Goal: Task Accomplishment & Management: Use online tool/utility

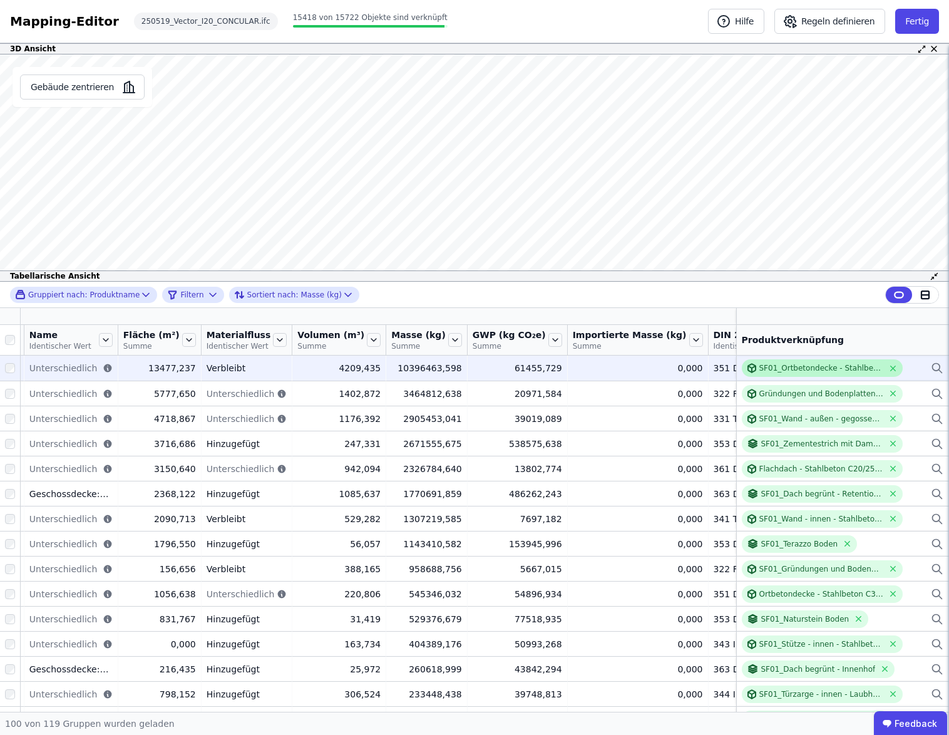
click at [812, 364] on div "SF01_Ortbetondecke - Stahlbeton C30/37, 2% - wiederverwendet" at bounding box center [821, 368] width 125 height 10
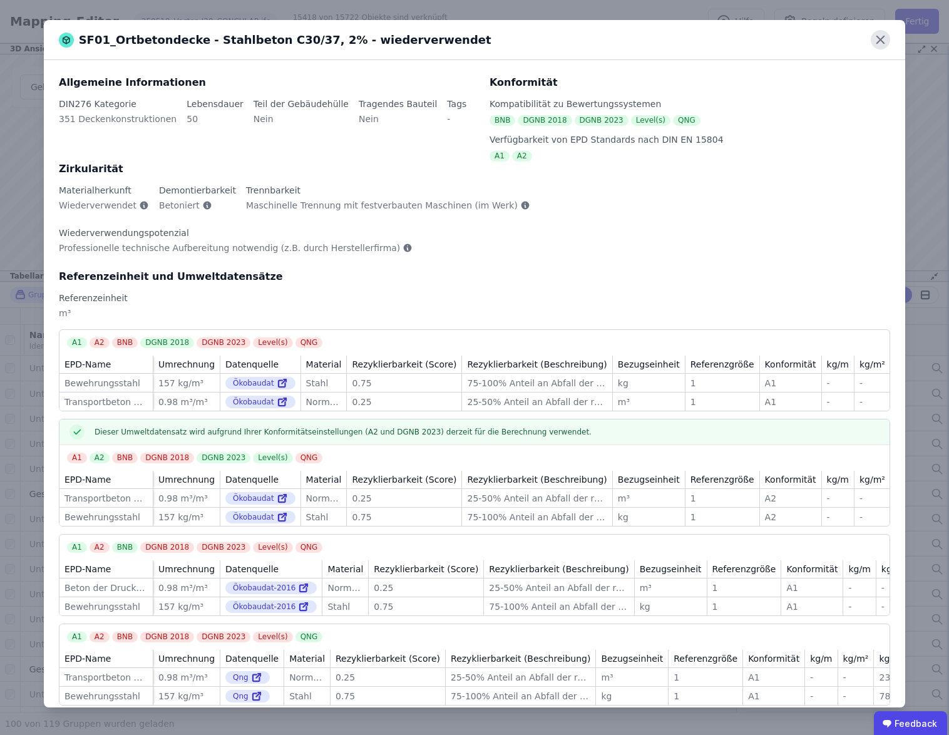
click at [884, 42] on icon at bounding box center [879, 39] width 19 height 19
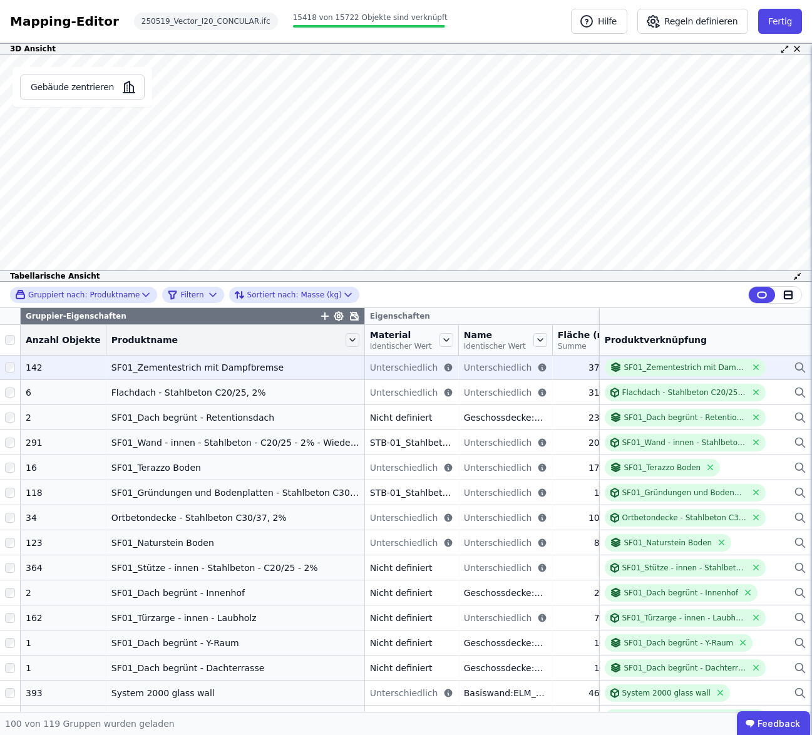
scroll to position [78, 0]
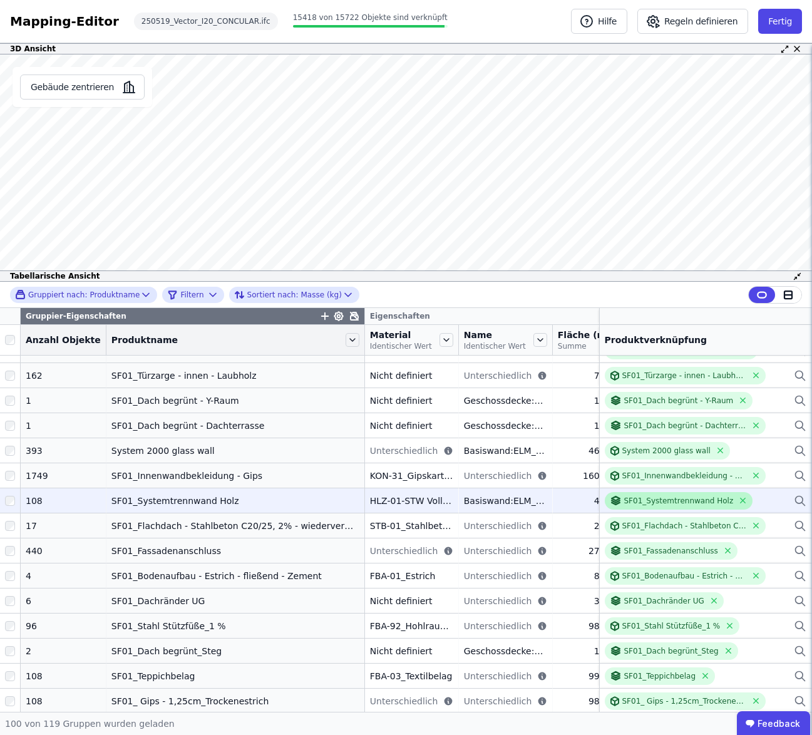
click at [658, 510] on td "SF01_Systemtrennwand Holz SF01_Systemtrennwand Holz" at bounding box center [705, 499] width 213 height 25
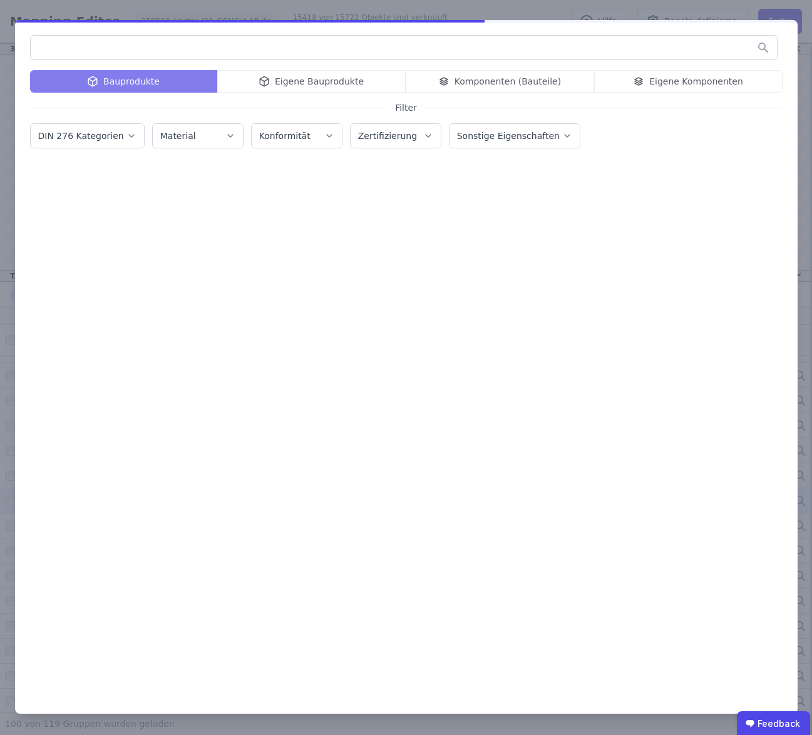
scroll to position [319, 0]
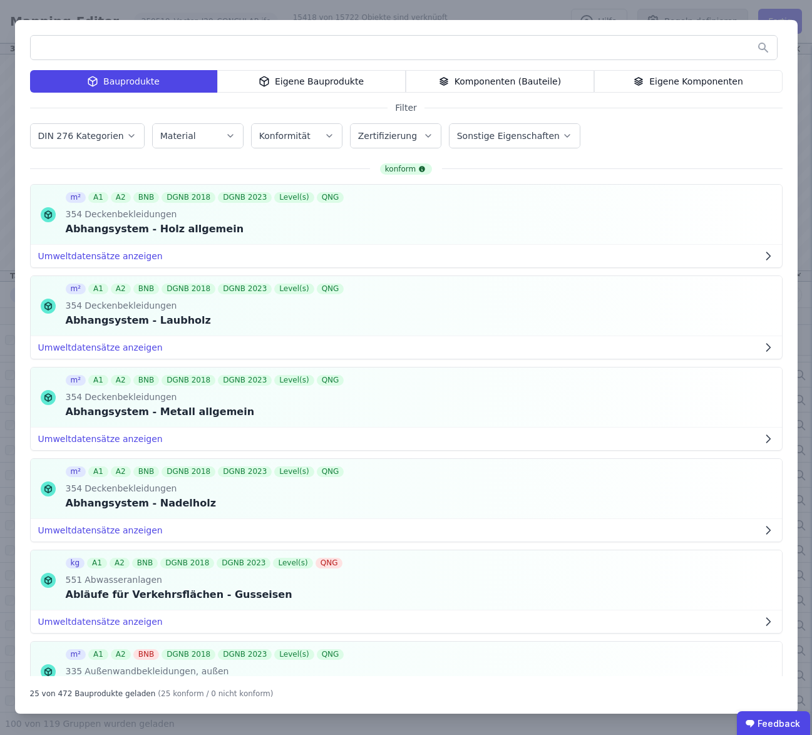
click at [735, 11] on div "Bauprodukte Eigene Bauprodukte Komponenten (Bauteile) Eigene Komponenten Filter…" at bounding box center [406, 367] width 812 height 735
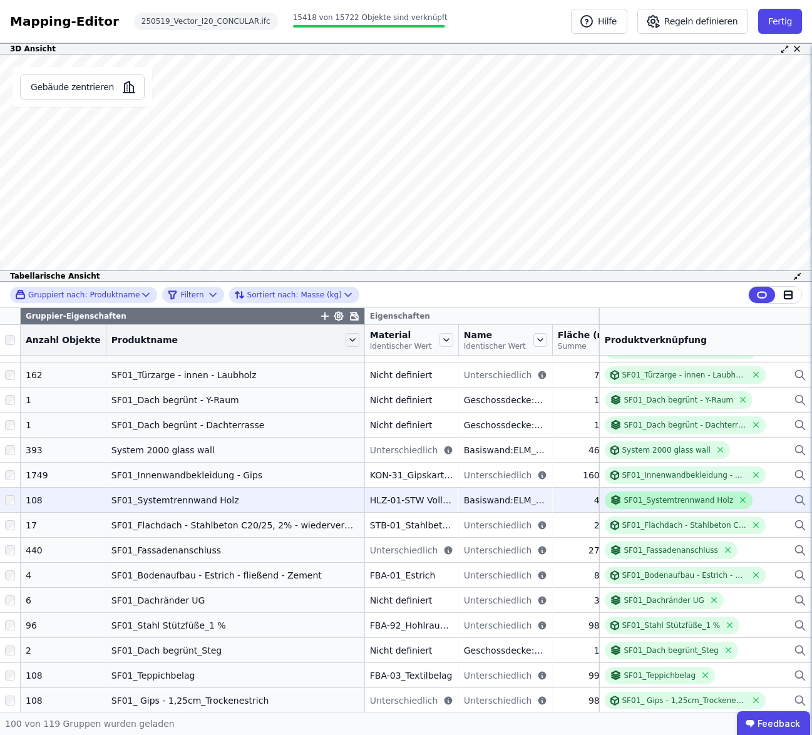
click at [663, 502] on div "SF01_Systemtrennwand Holz" at bounding box center [679, 500] width 110 height 10
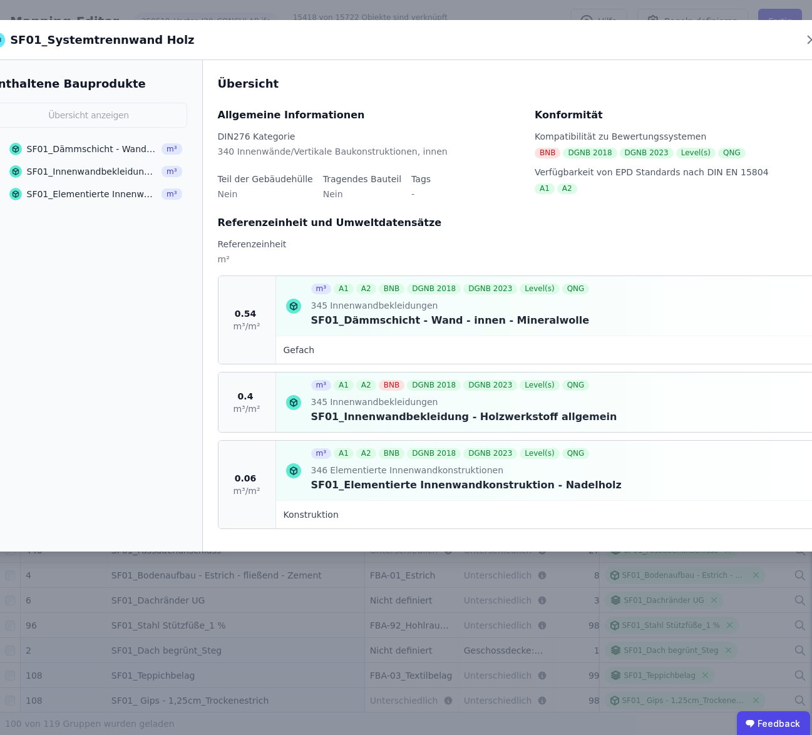
click at [108, 150] on div "SF01_Dämmschicht - Wand - innen - Mineralwolle" at bounding box center [92, 149] width 131 height 13
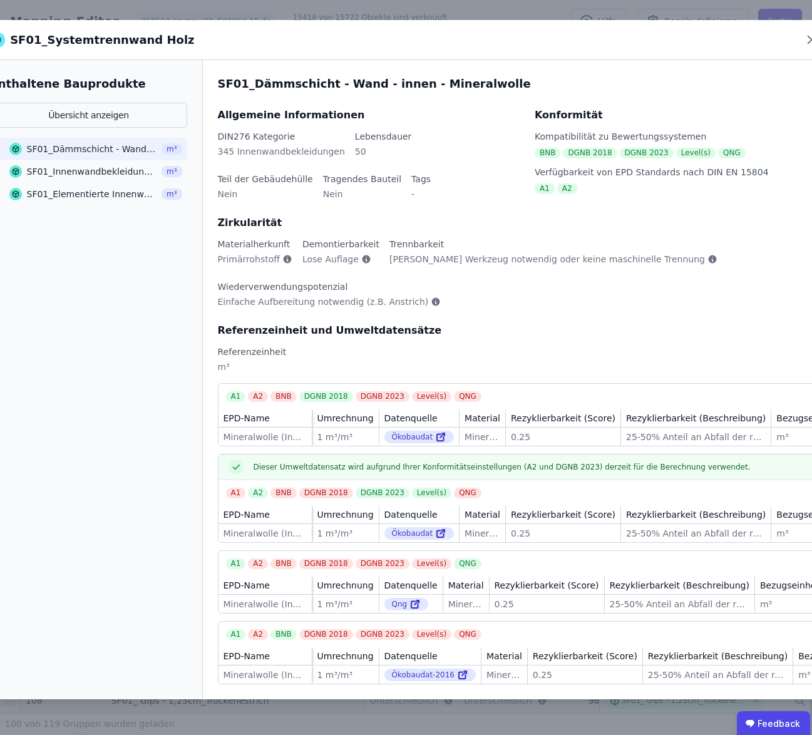
scroll to position [0, 25]
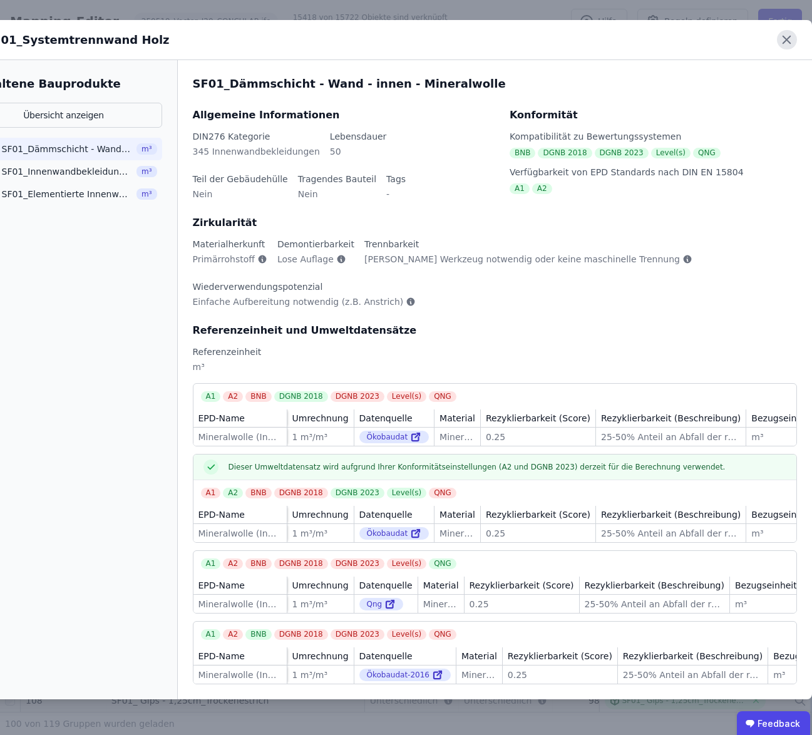
click at [785, 40] on icon at bounding box center [786, 39] width 19 height 19
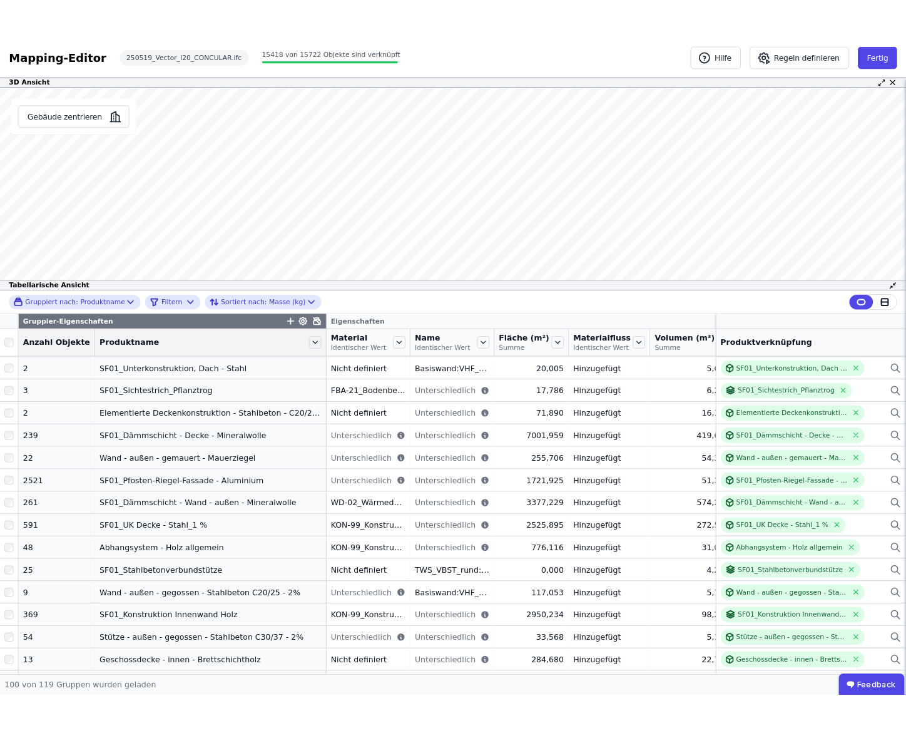
scroll to position [828, 0]
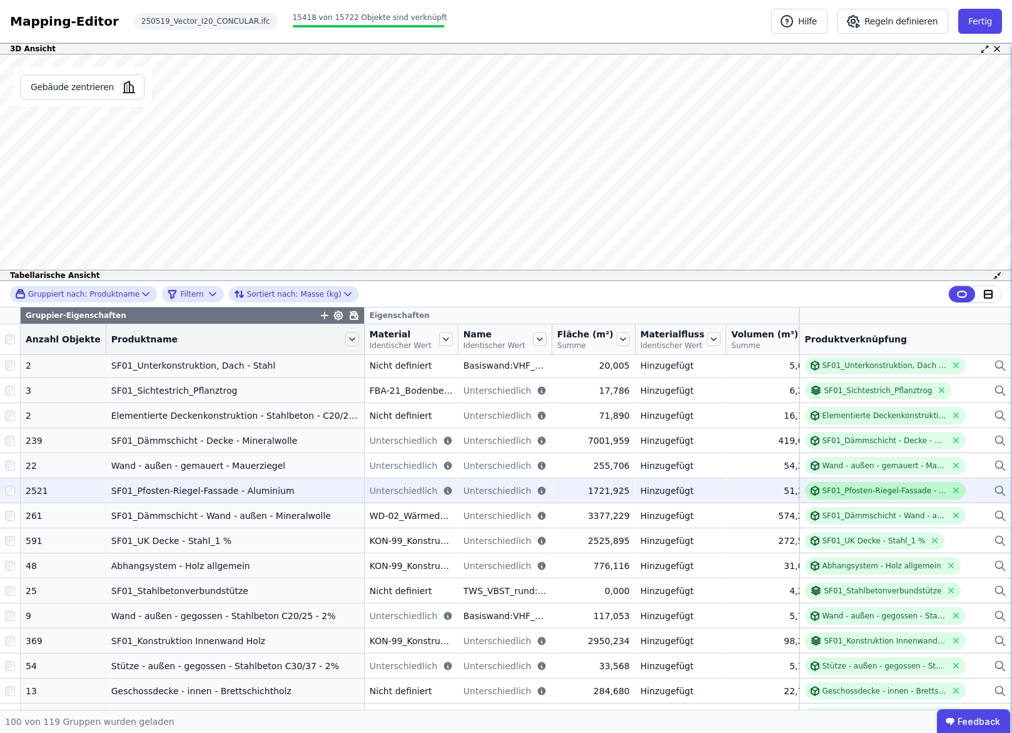
click at [900, 489] on div "SF01_Pfosten-Riegel-Fassade - Aluminium" at bounding box center [885, 491] width 125 height 10
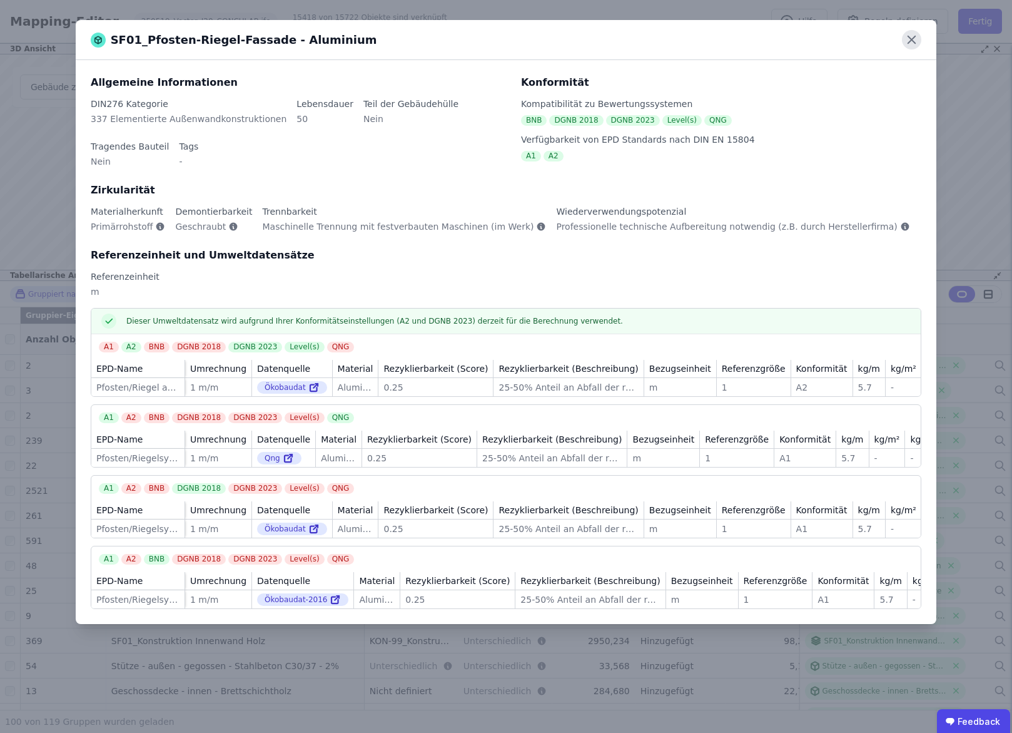
click at [916, 38] on icon at bounding box center [911, 39] width 19 height 19
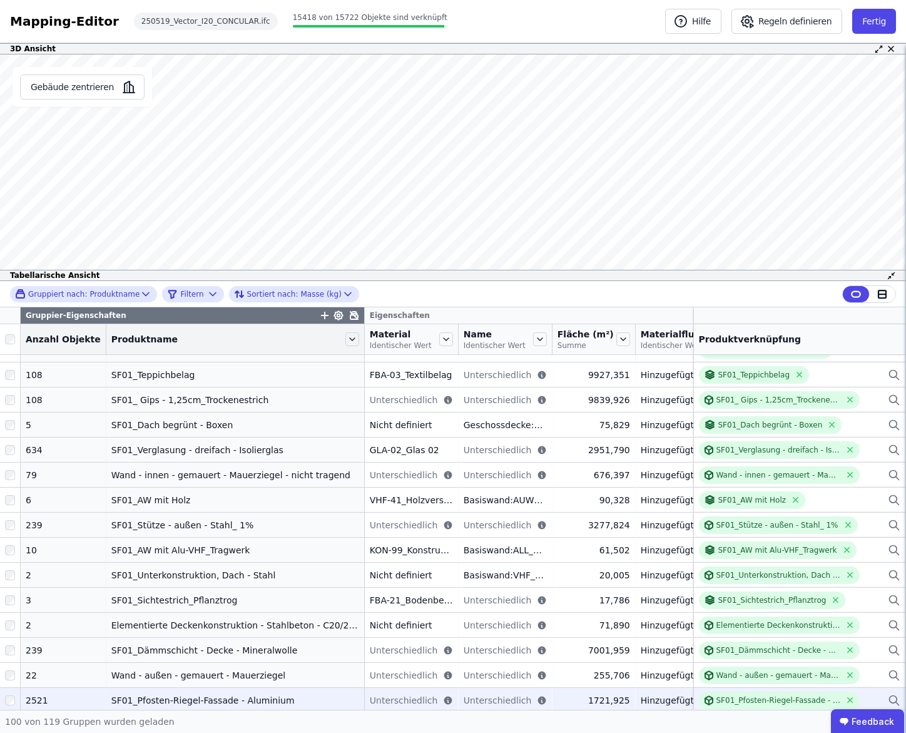
scroll to position [618, 0]
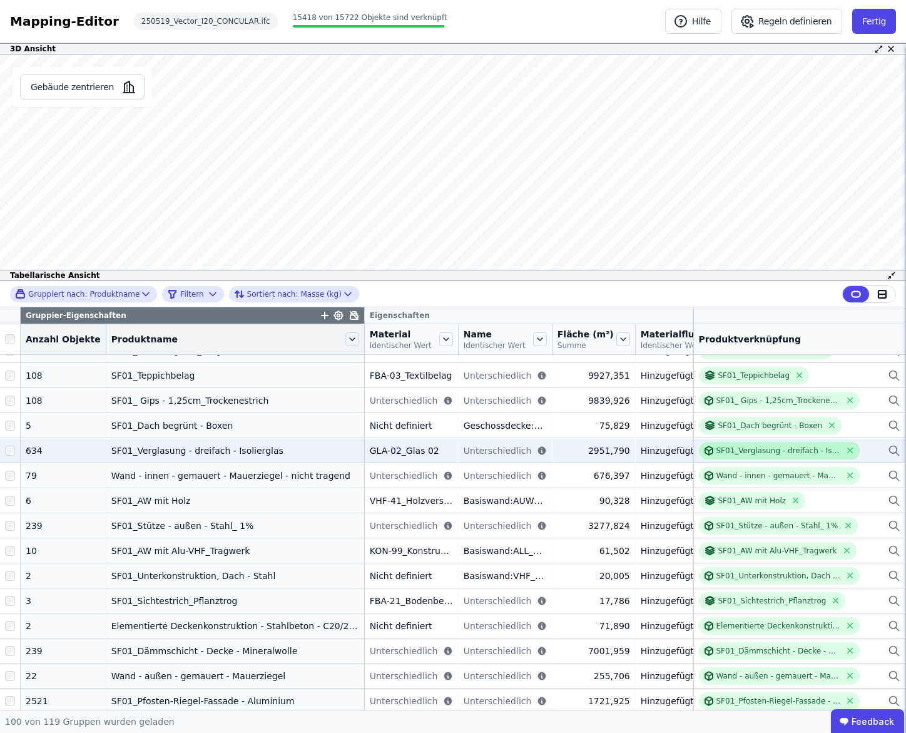
click at [728, 456] on div "SF01_Verglasung - dreifach - Isolierglas" at bounding box center [779, 451] width 161 height 18
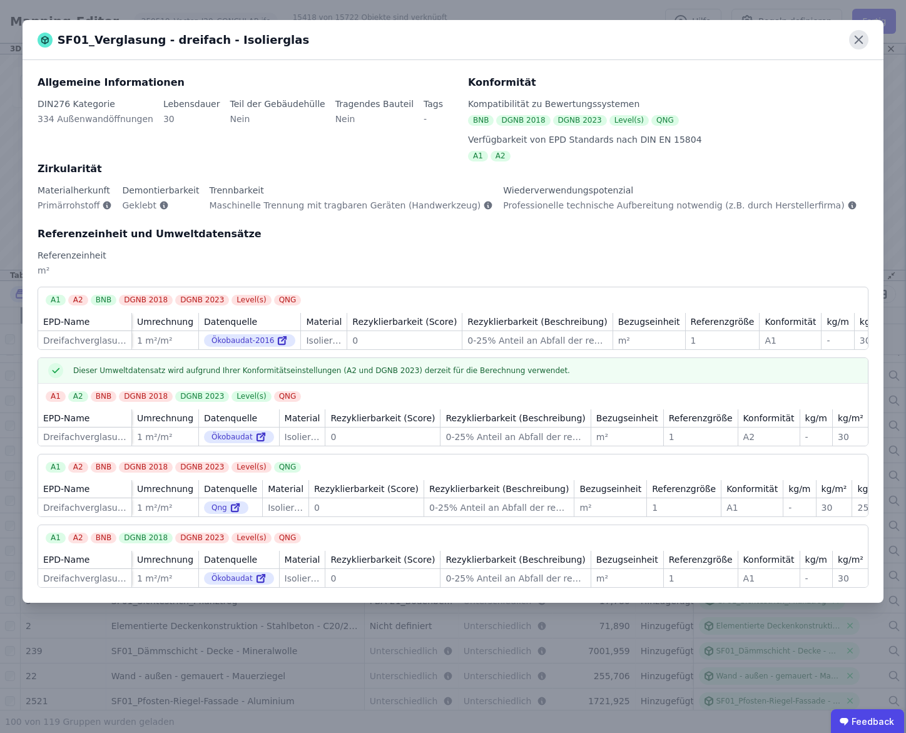
click at [864, 41] on icon at bounding box center [858, 39] width 19 height 19
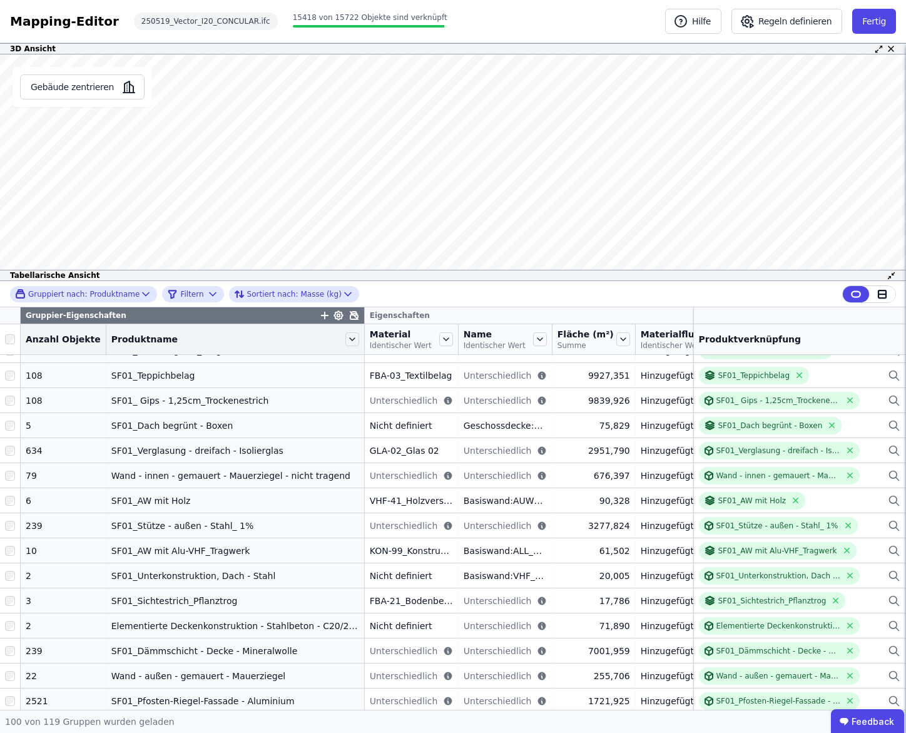
scroll to position [578, 0]
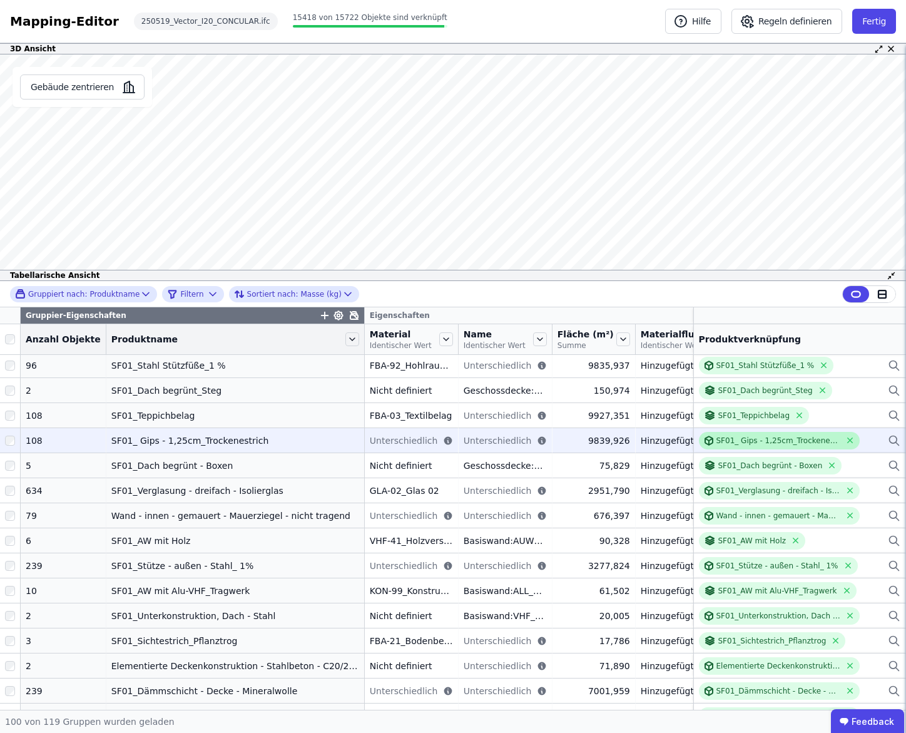
click at [763, 442] on div "SF01_ Gips - 1,25cm_Trockenestrich" at bounding box center [778, 441] width 125 height 10
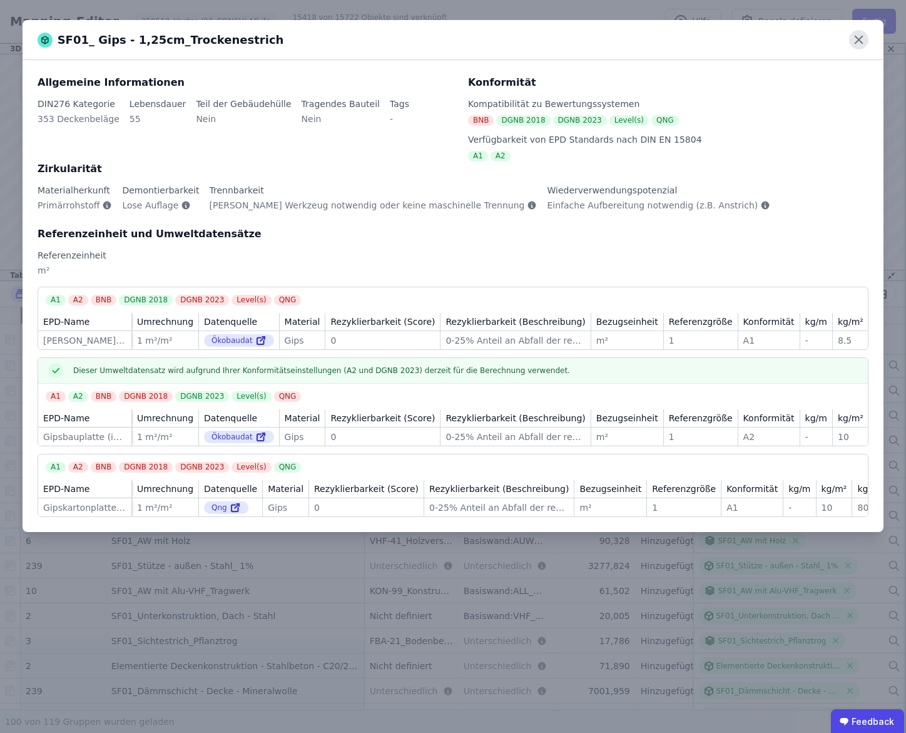
click at [862, 38] on icon at bounding box center [858, 39] width 19 height 19
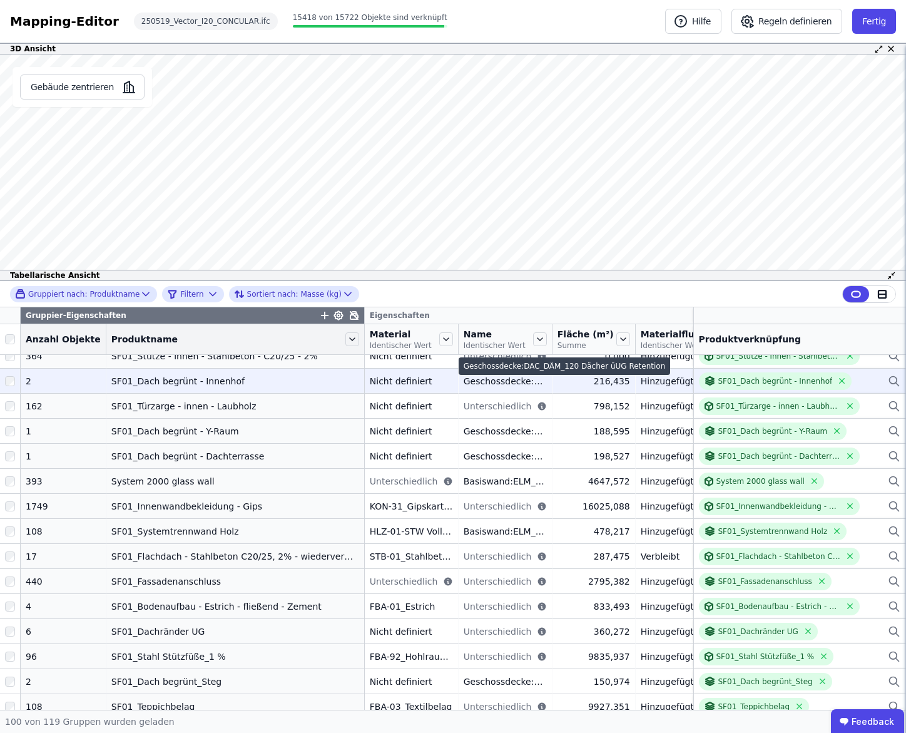
scroll to position [297, 0]
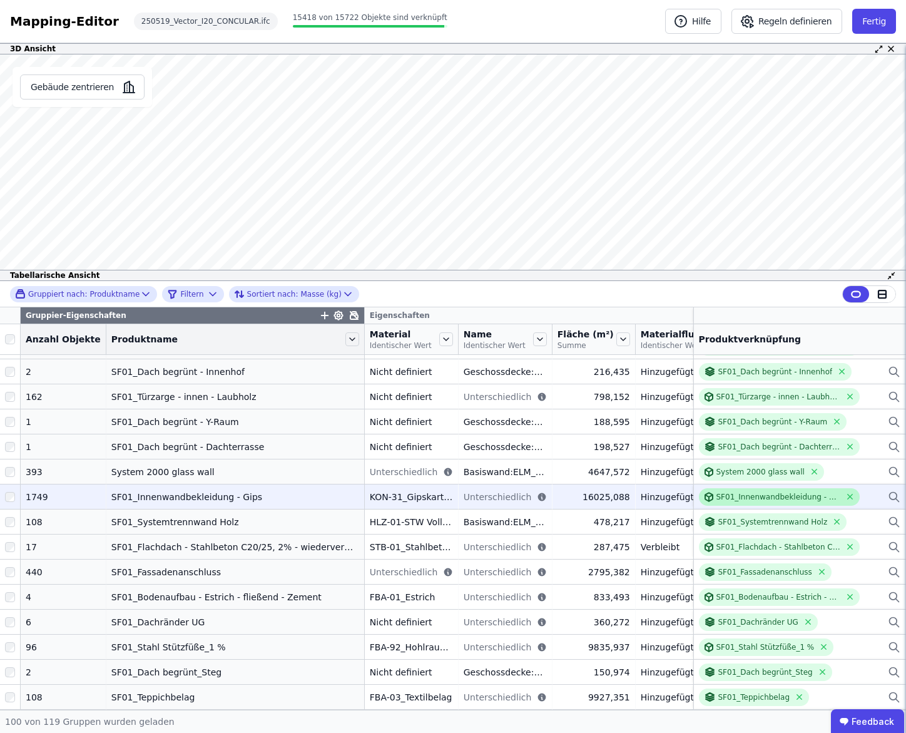
click at [774, 493] on div "SF01_Innenwandbekleidung - Gips" at bounding box center [778, 497] width 125 height 10
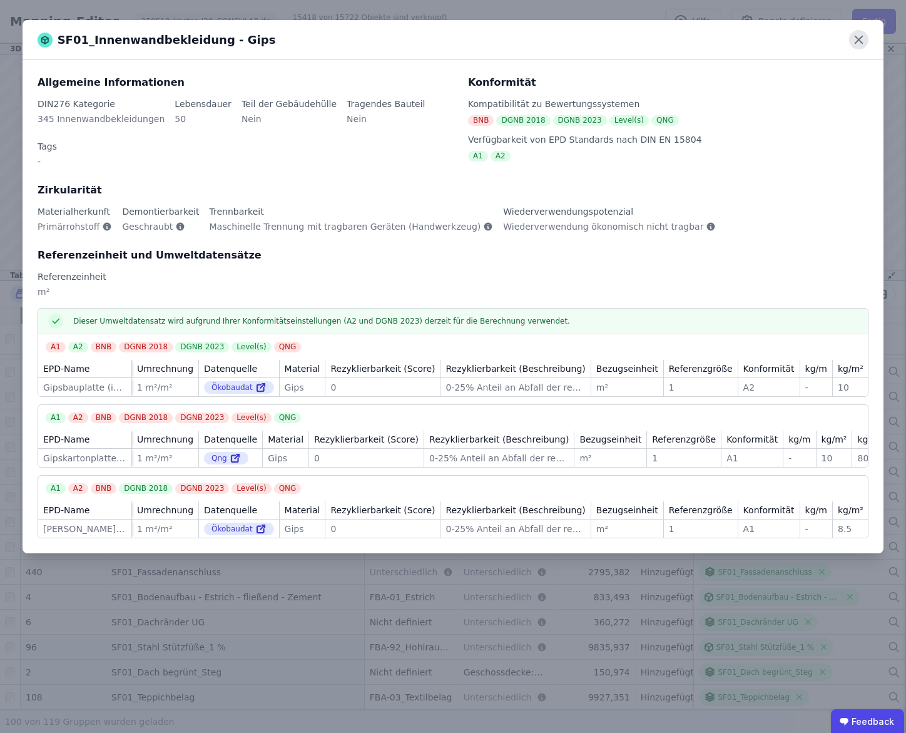
click at [861, 40] on icon at bounding box center [858, 39] width 19 height 19
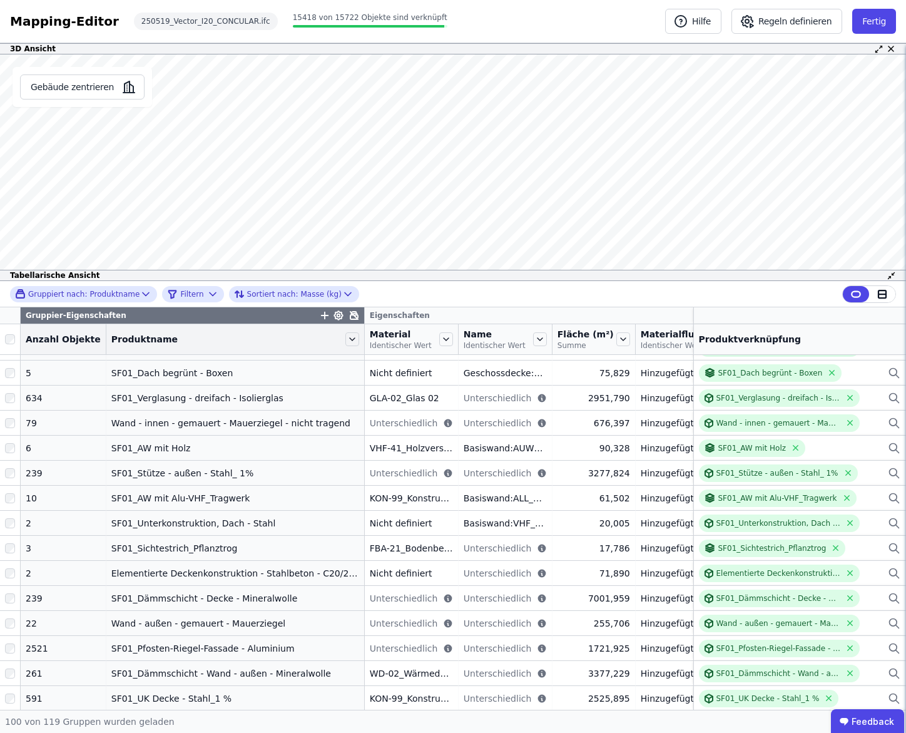
scroll to position [731, 0]
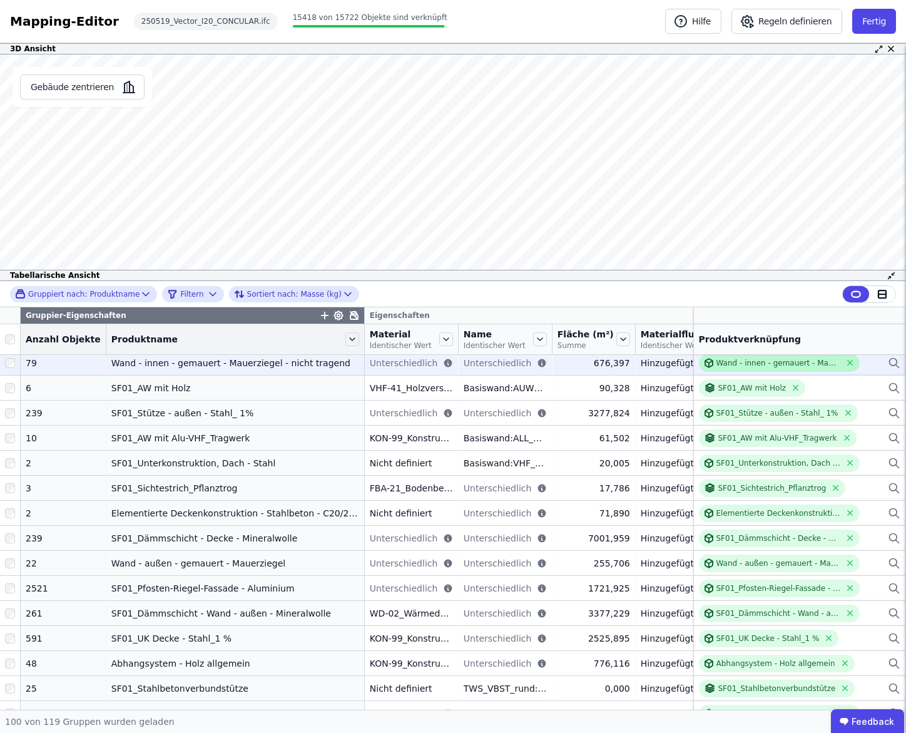
click at [778, 366] on div "Wand - innen - gemauert - Mauerziegel - nicht tragend" at bounding box center [778, 363] width 125 height 10
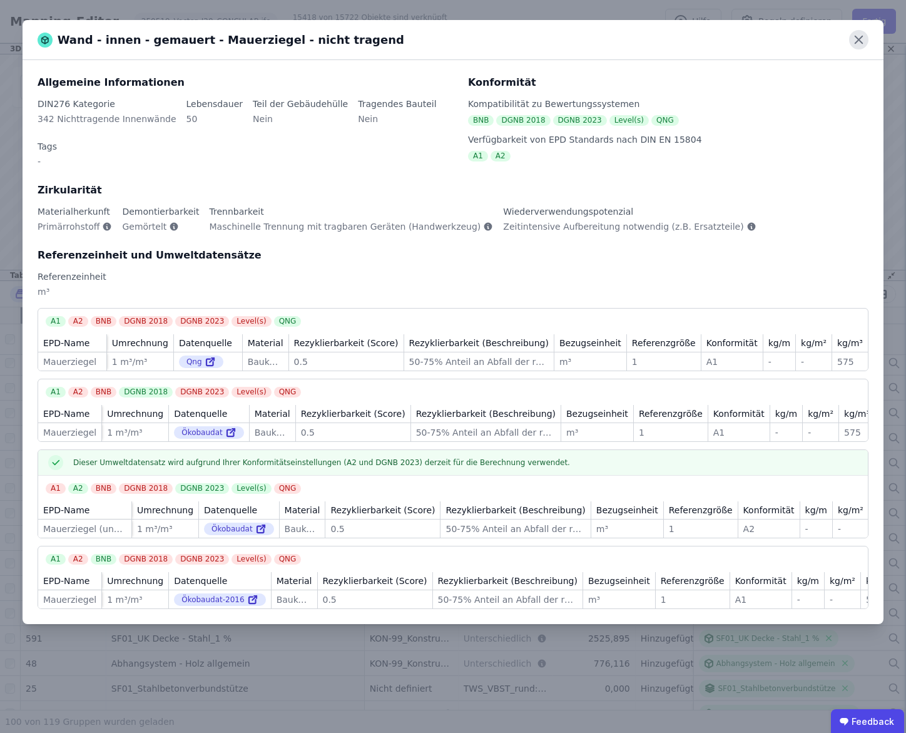
click at [859, 39] on icon at bounding box center [859, 40] width 8 height 8
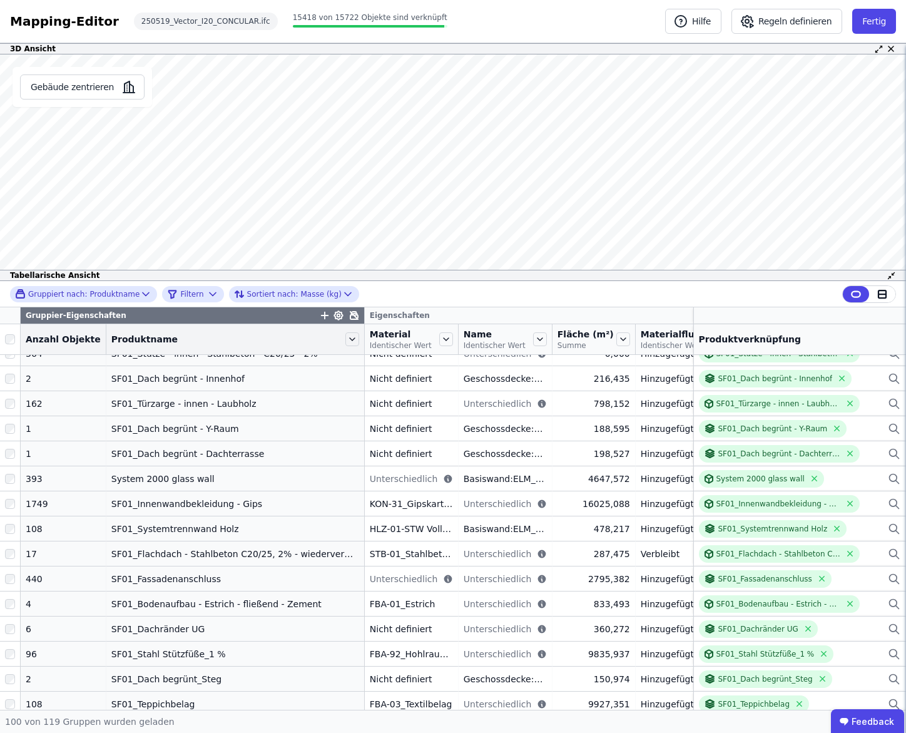
scroll to position [290, 0]
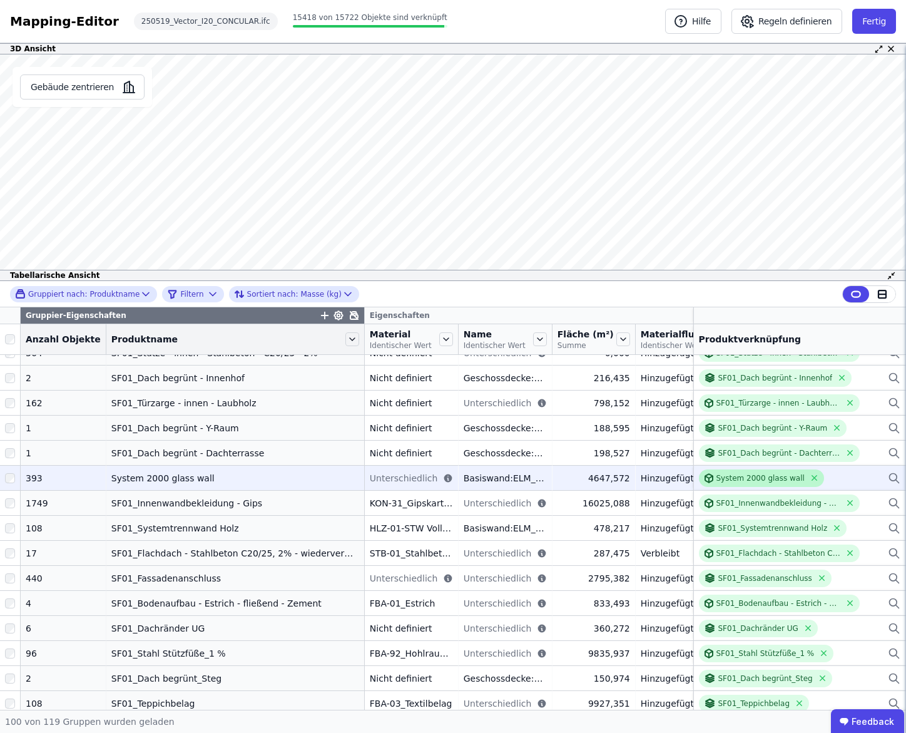
click at [744, 480] on div "System 2000 glass wall" at bounding box center [760, 478] width 88 height 10
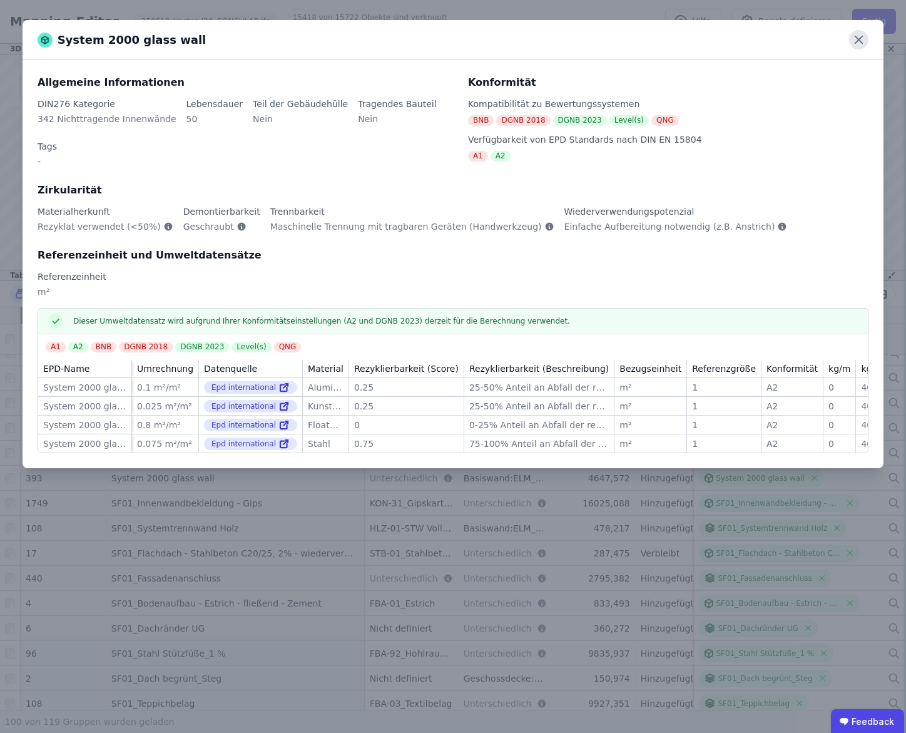
click at [857, 44] on icon at bounding box center [858, 39] width 19 height 19
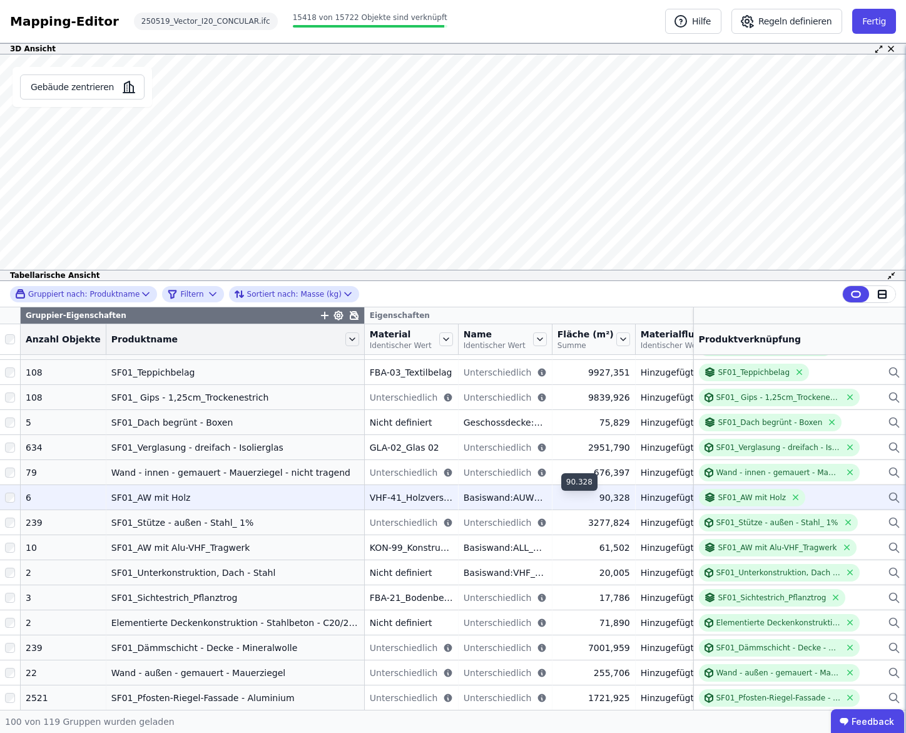
scroll to position [623, 0]
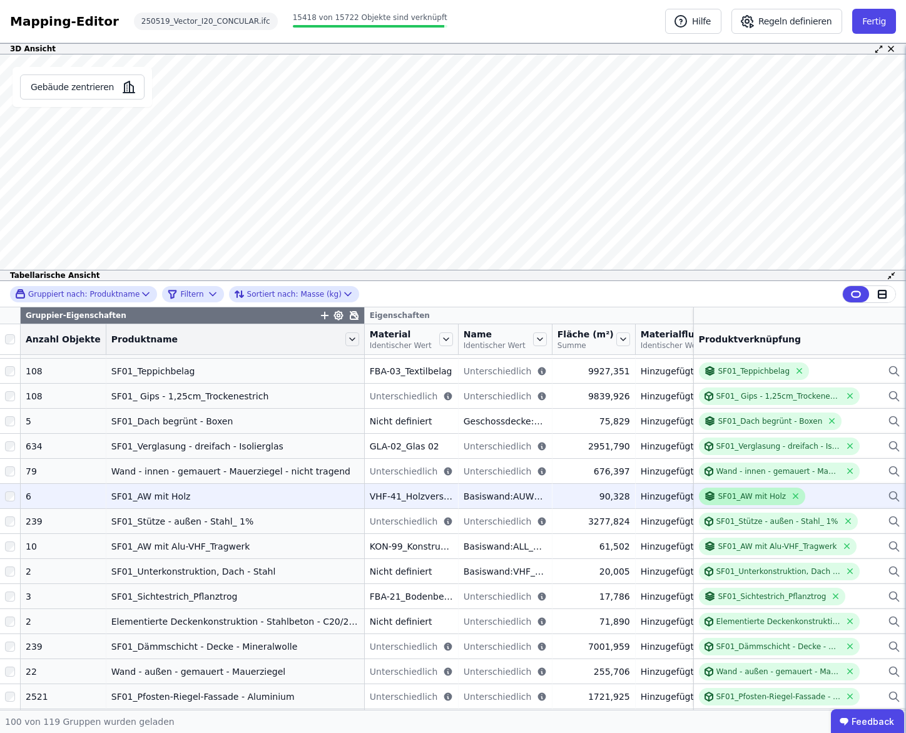
click at [755, 501] on div "SF01_AW mit Holz" at bounding box center [752, 496] width 68 height 10
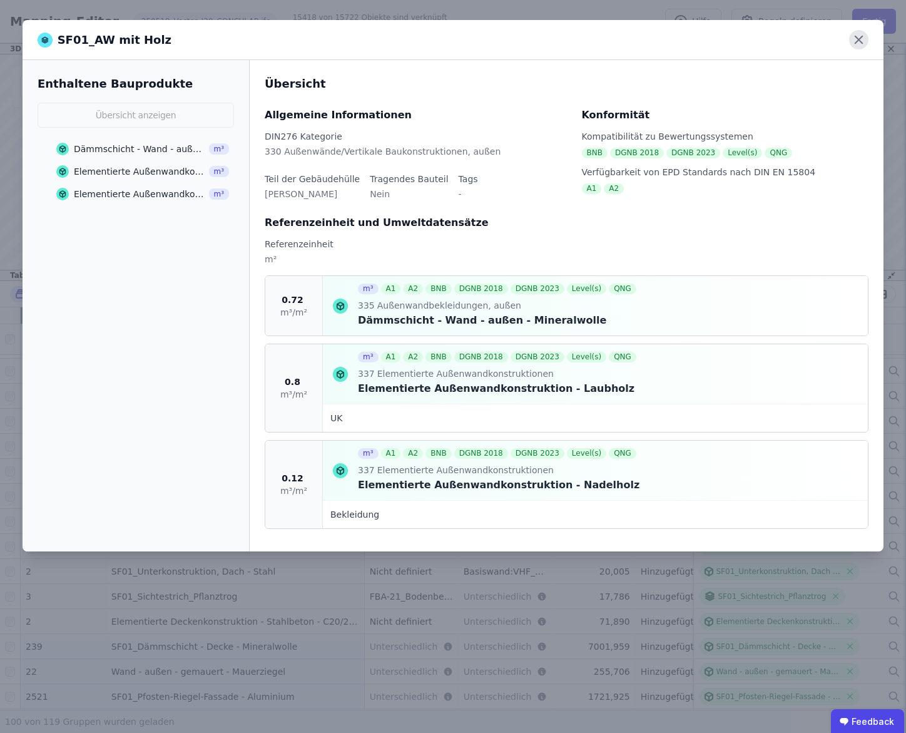
click at [860, 42] on icon at bounding box center [858, 39] width 19 height 19
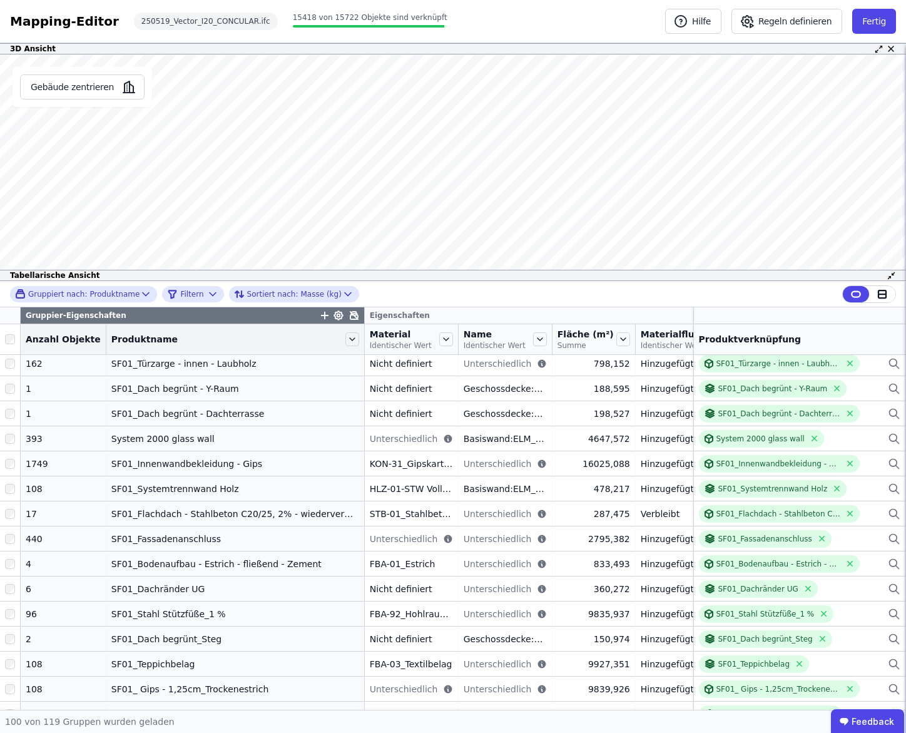
scroll to position [332, 0]
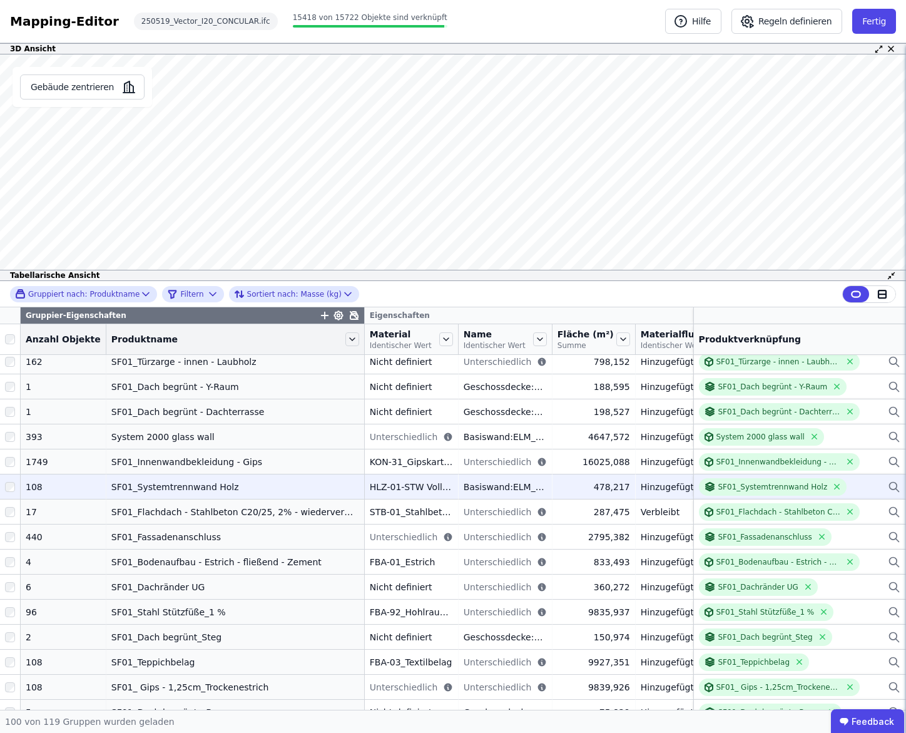
click at [789, 477] on td "SF01_Systemtrennwand Holz SF01_Systemtrennwand Holz" at bounding box center [799, 486] width 213 height 25
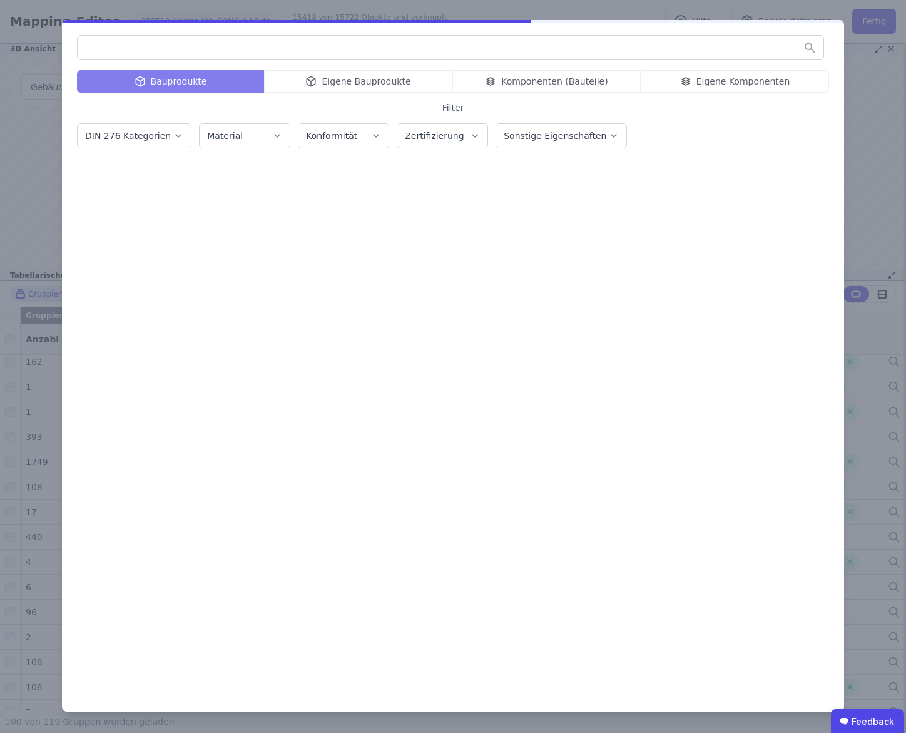
click at [788, 487] on div at bounding box center [453, 418] width 752 height 511
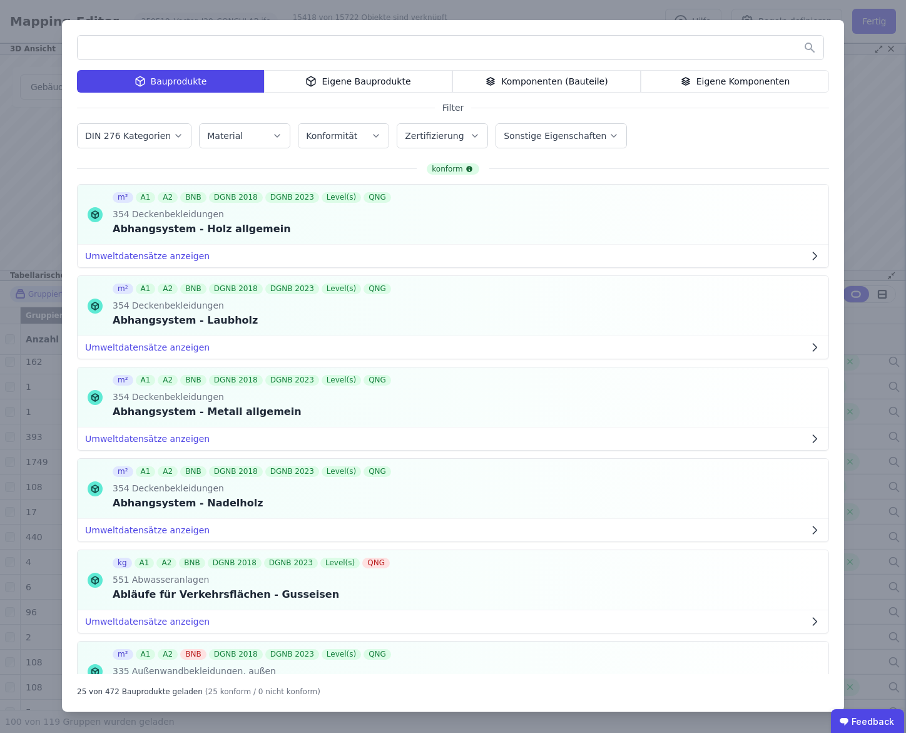
click at [864, 193] on div "Bauprodukte Eigene Bauprodukte Komponenten (Bauteile) Eigene Komponenten Filter…" at bounding box center [453, 366] width 906 height 733
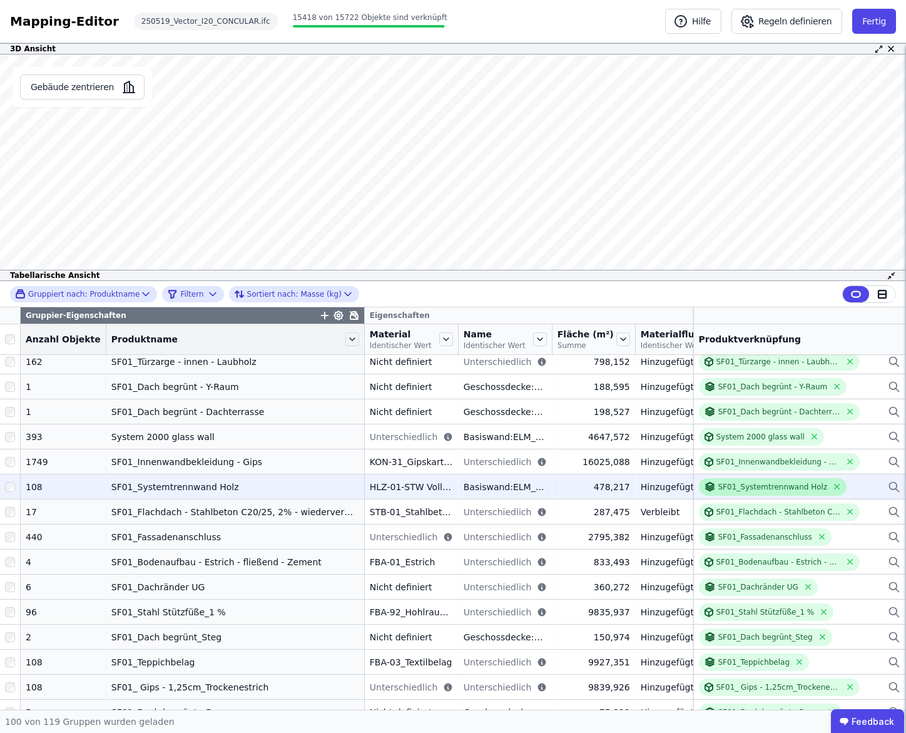
click at [805, 488] on div "SF01_Systemtrennwand Holz" at bounding box center [773, 487] width 110 height 10
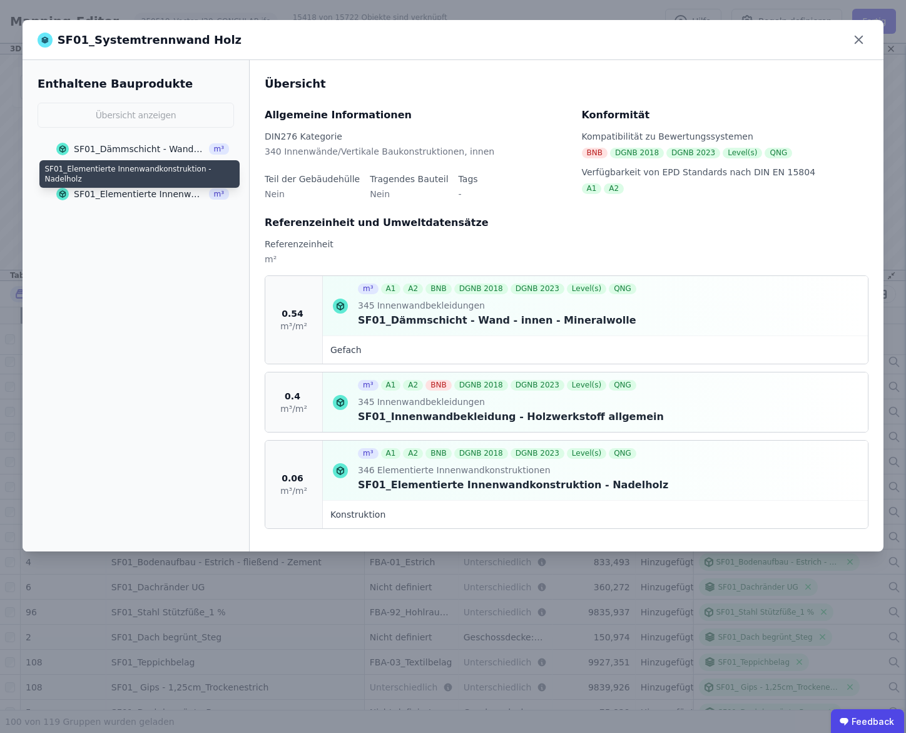
click at [135, 191] on div "SF01_Elementierte Innenwandkonstruktion - Nadelholz" at bounding box center [139, 194] width 131 height 13
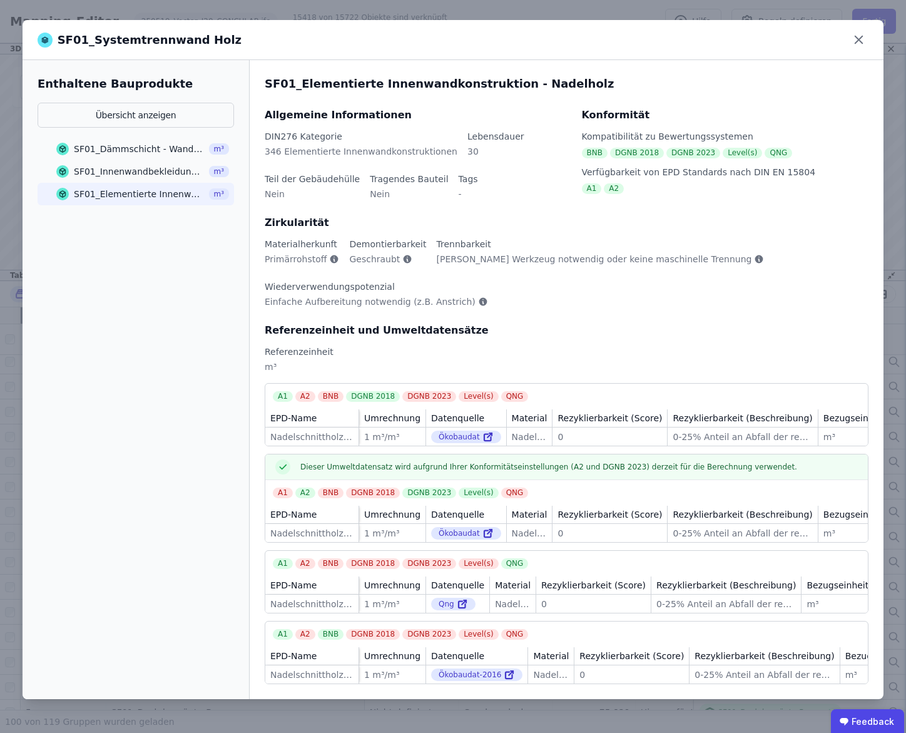
drag, startPoint x: 857, startPoint y: 40, endPoint x: 369, endPoint y: 292, distance: 549.1
click at [856, 41] on icon at bounding box center [858, 39] width 19 height 19
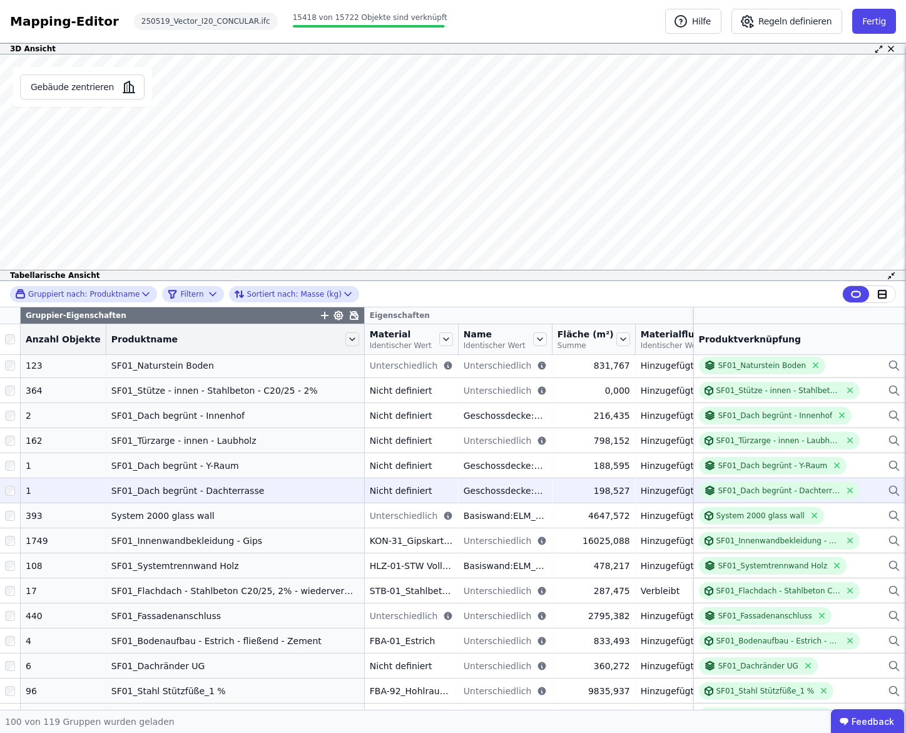
scroll to position [252, 0]
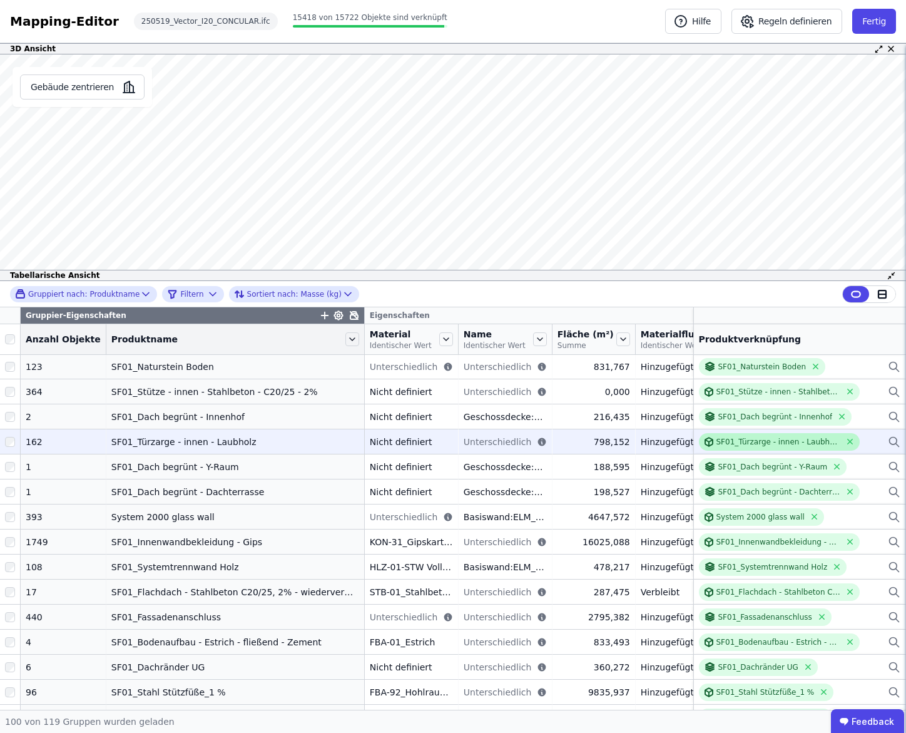
click at [731, 443] on div "SF01_Türzarge - innen - Laubholz" at bounding box center [778, 442] width 125 height 10
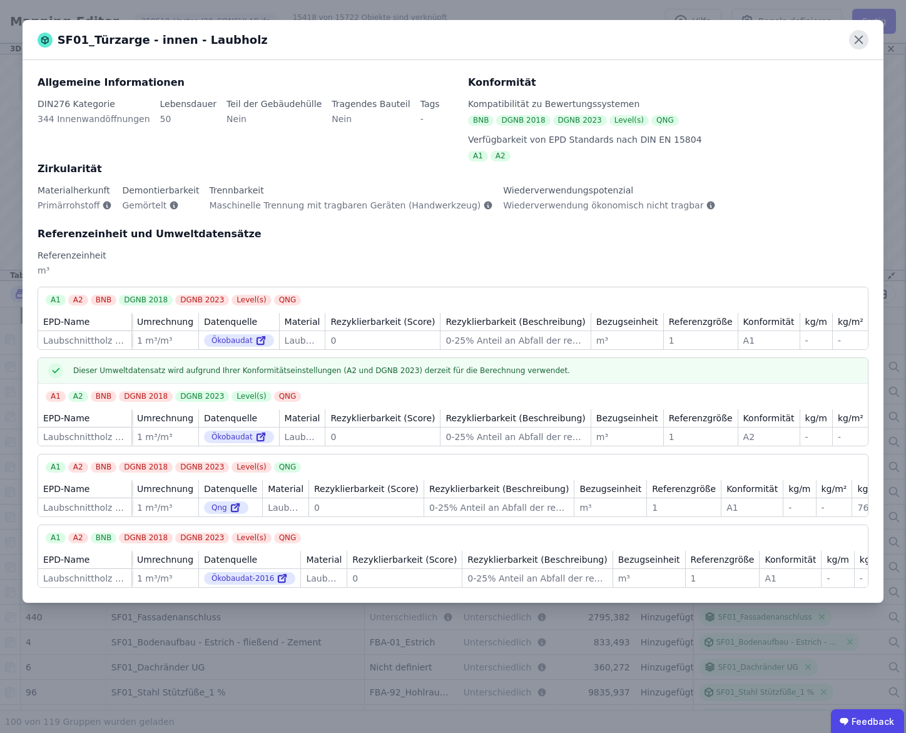
click at [857, 42] on icon at bounding box center [859, 40] width 8 height 8
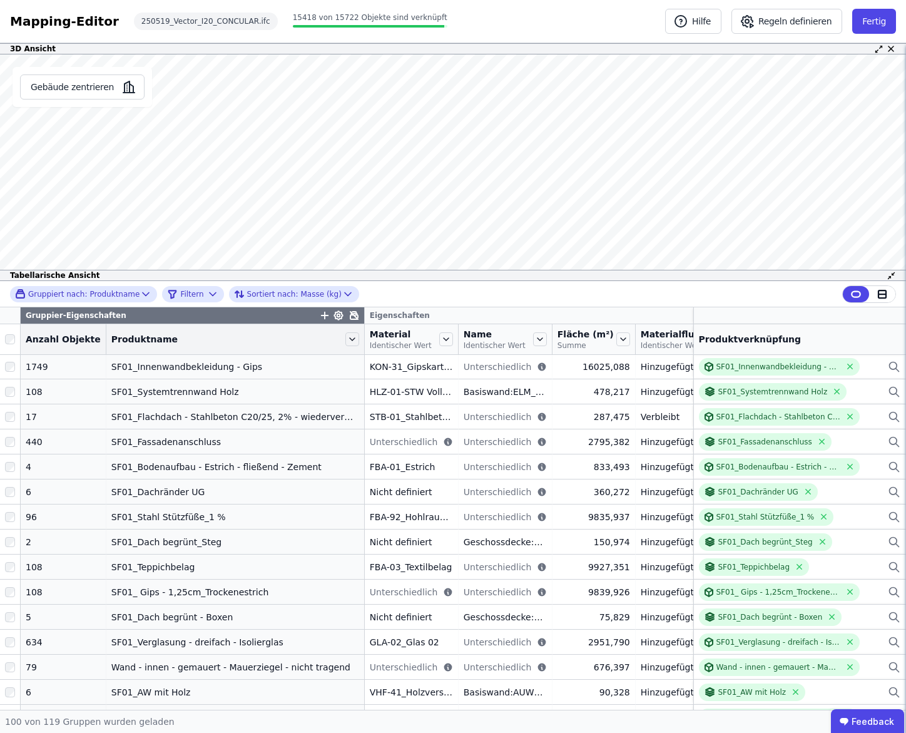
scroll to position [430, 0]
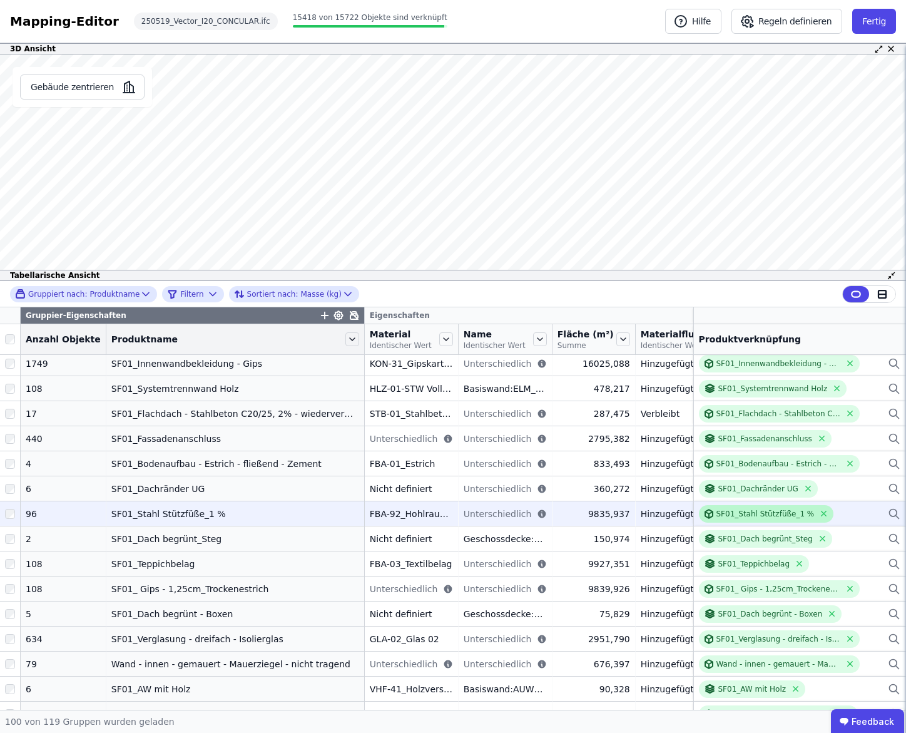
click at [757, 509] on div "SF01_Stahl Stützfüße_1 %" at bounding box center [765, 514] width 98 height 10
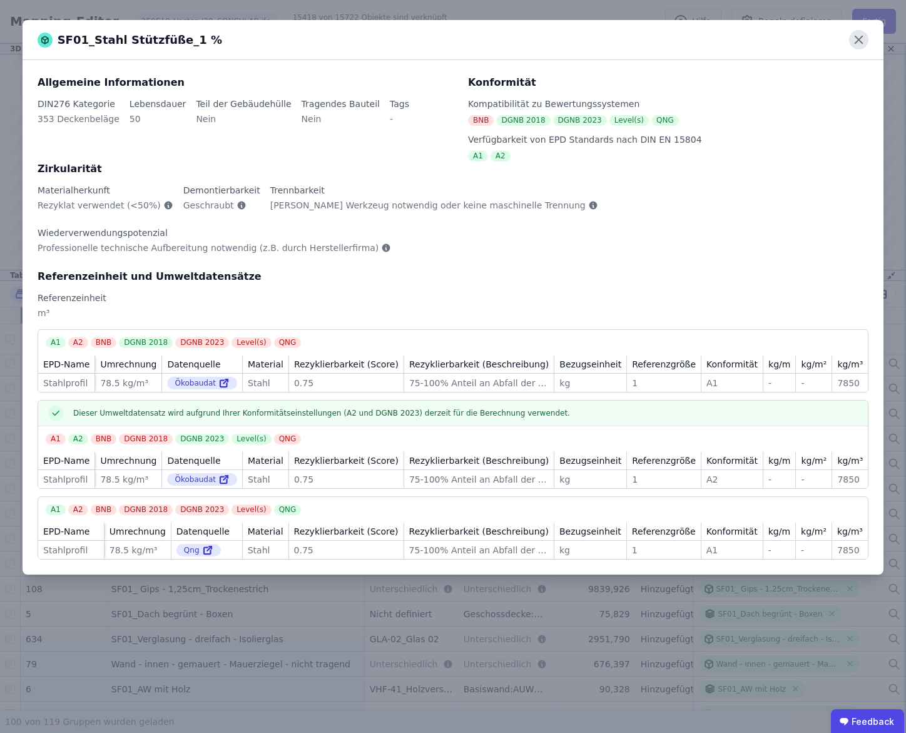
click at [856, 43] on icon at bounding box center [859, 40] width 8 height 8
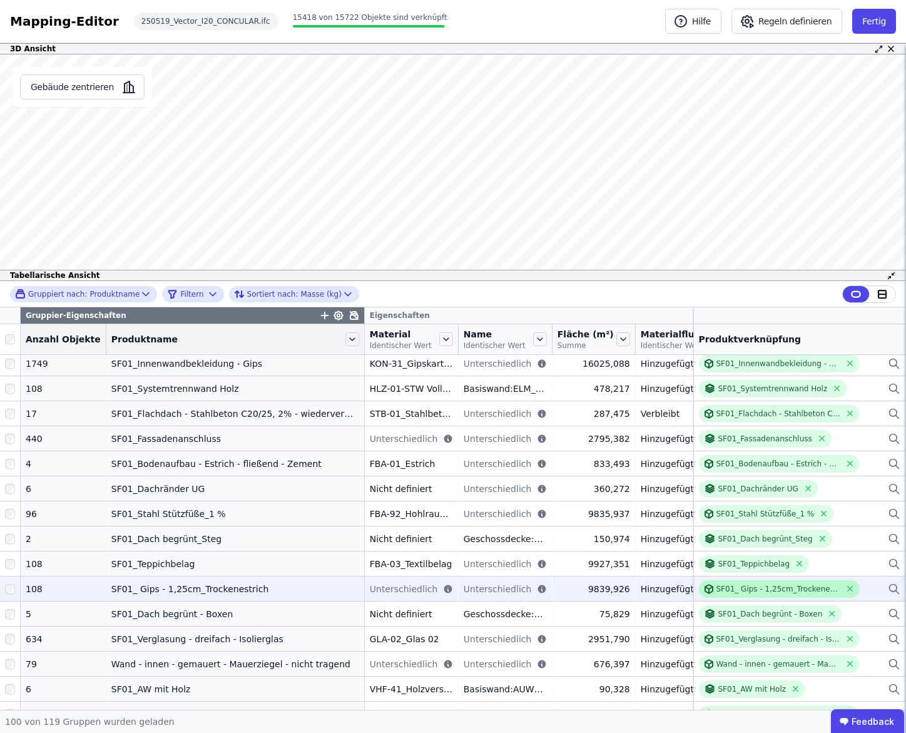
click at [740, 588] on div "SF01_ Gips - 1,25cm_Trockenestrich" at bounding box center [778, 589] width 125 height 10
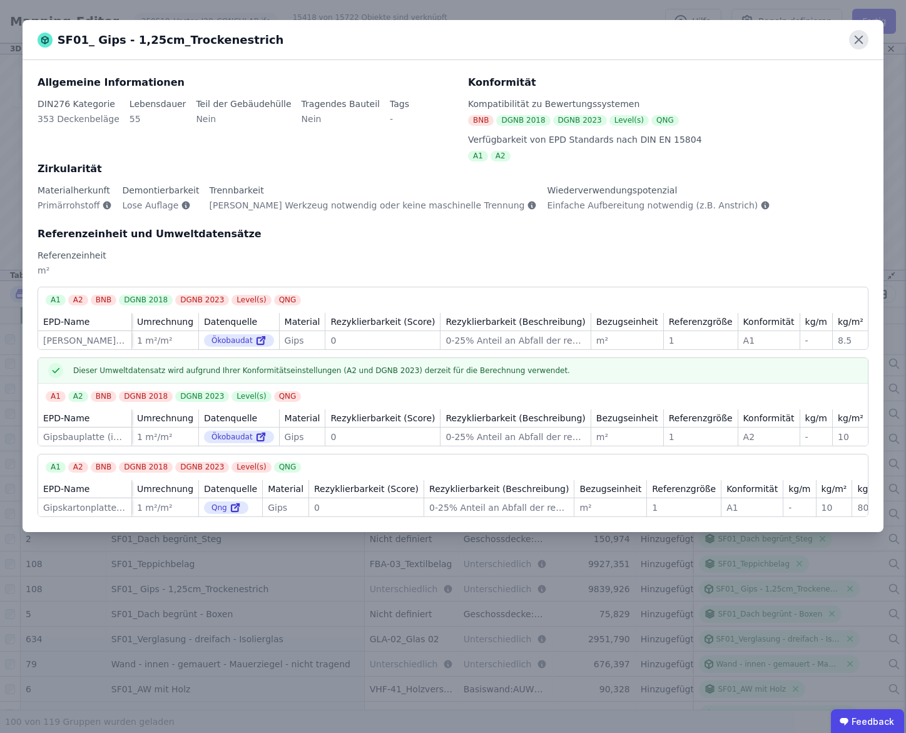
click at [859, 42] on icon at bounding box center [858, 39] width 19 height 19
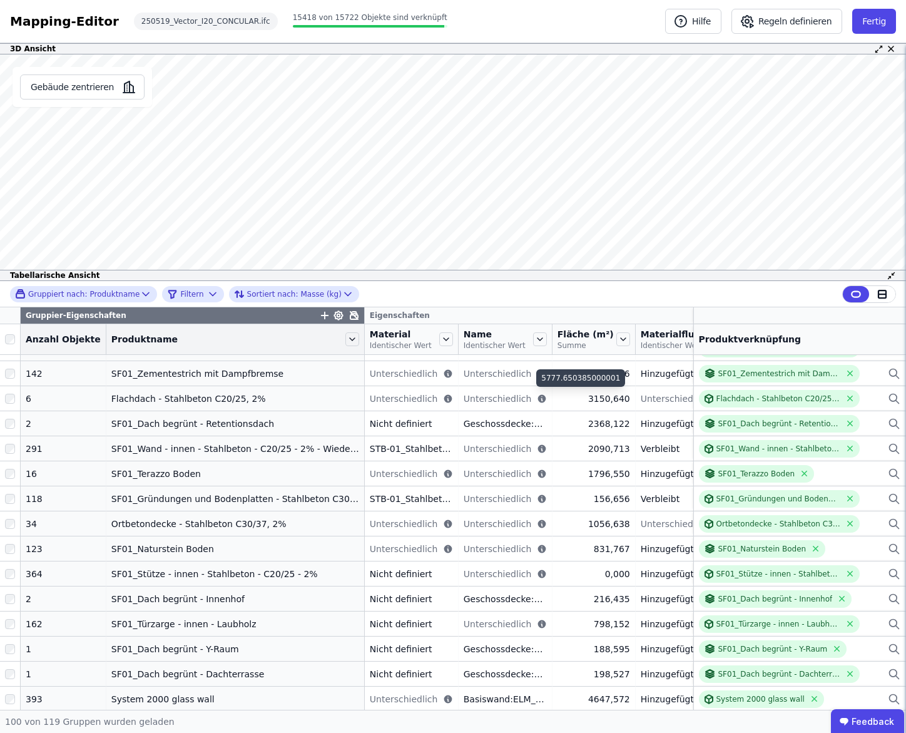
scroll to position [74, 0]
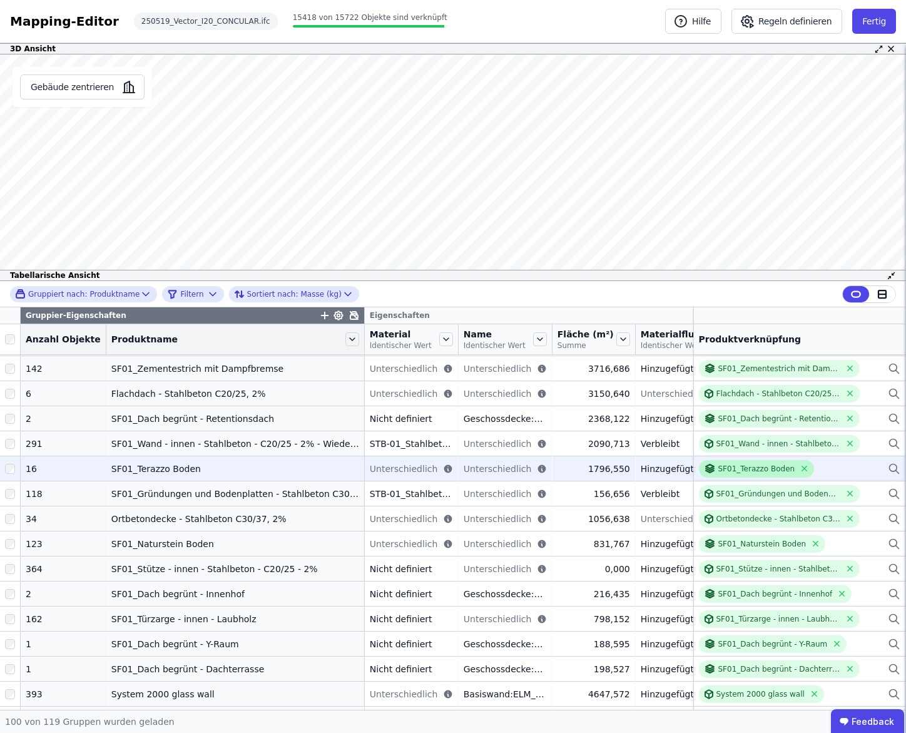
click at [757, 470] on div "SF01_Terazzo Boden" at bounding box center [756, 469] width 77 height 10
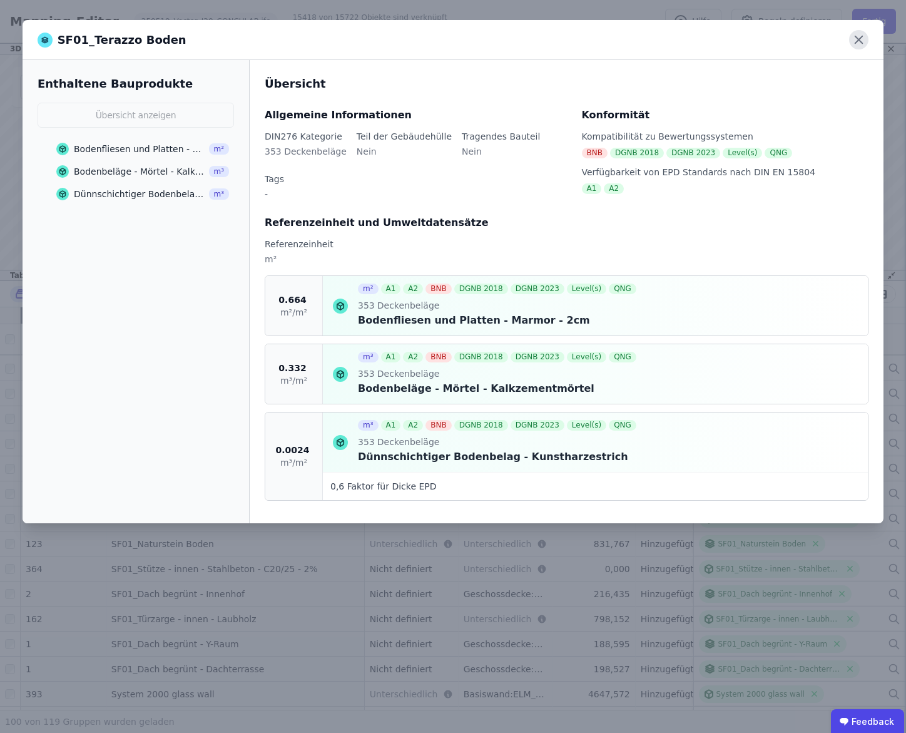
click at [863, 37] on icon at bounding box center [858, 39] width 19 height 19
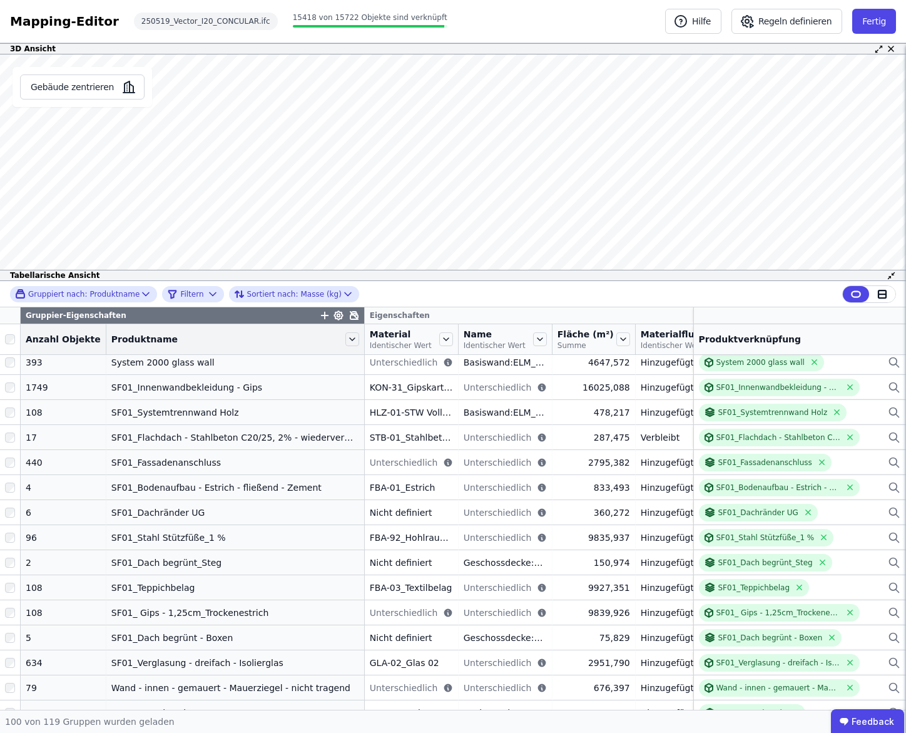
scroll to position [410, 0]
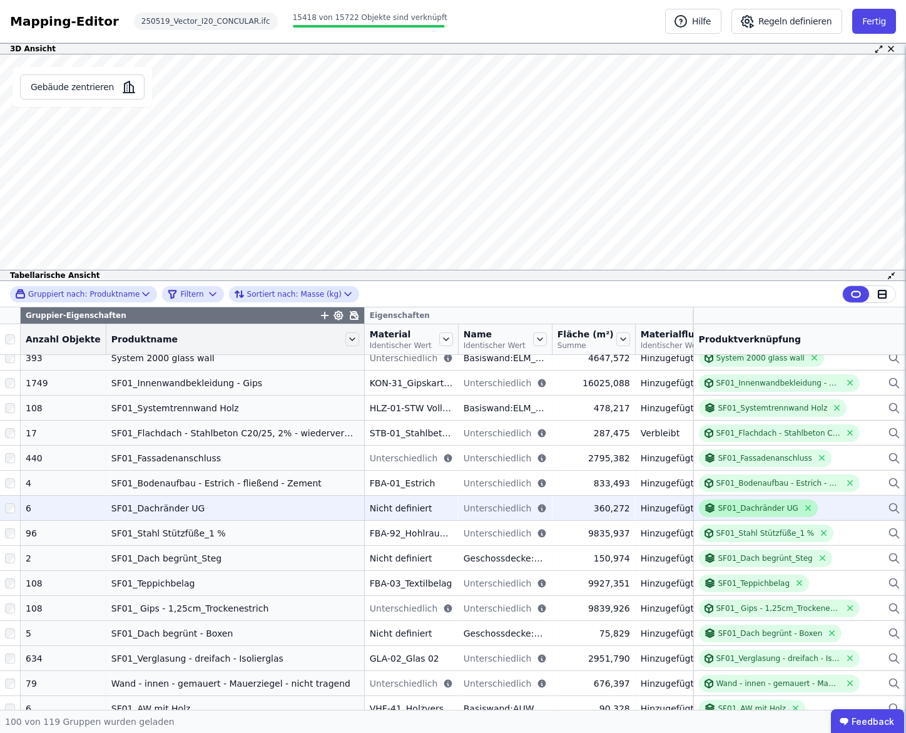
click at [725, 514] on div "SF01_Dachränder UG" at bounding box center [758, 508] width 119 height 18
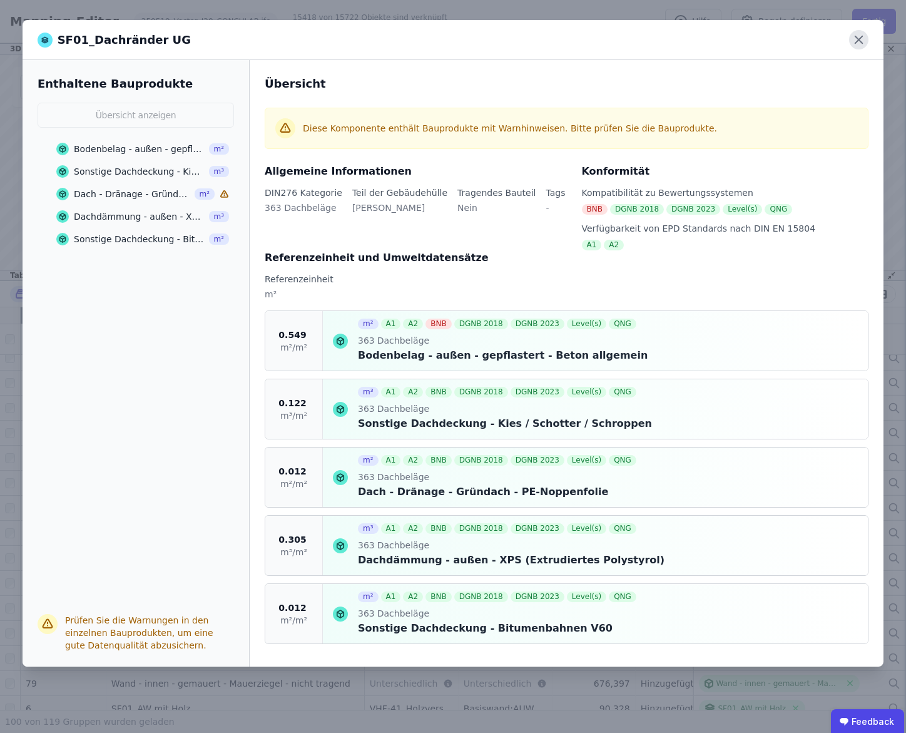
click at [859, 40] on icon at bounding box center [859, 40] width 8 height 8
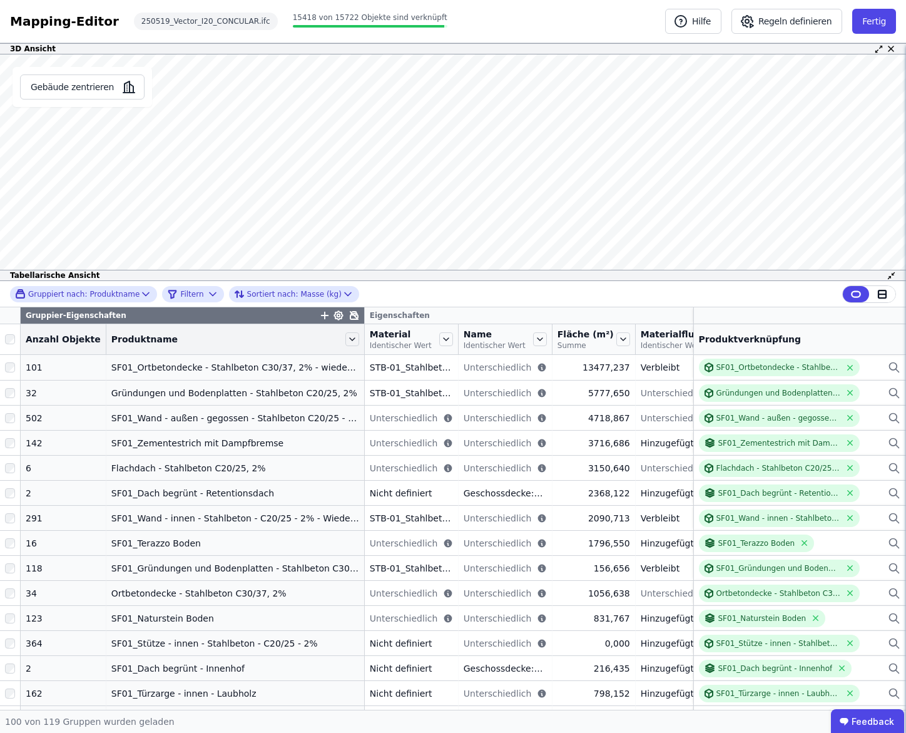
scroll to position [0, 0]
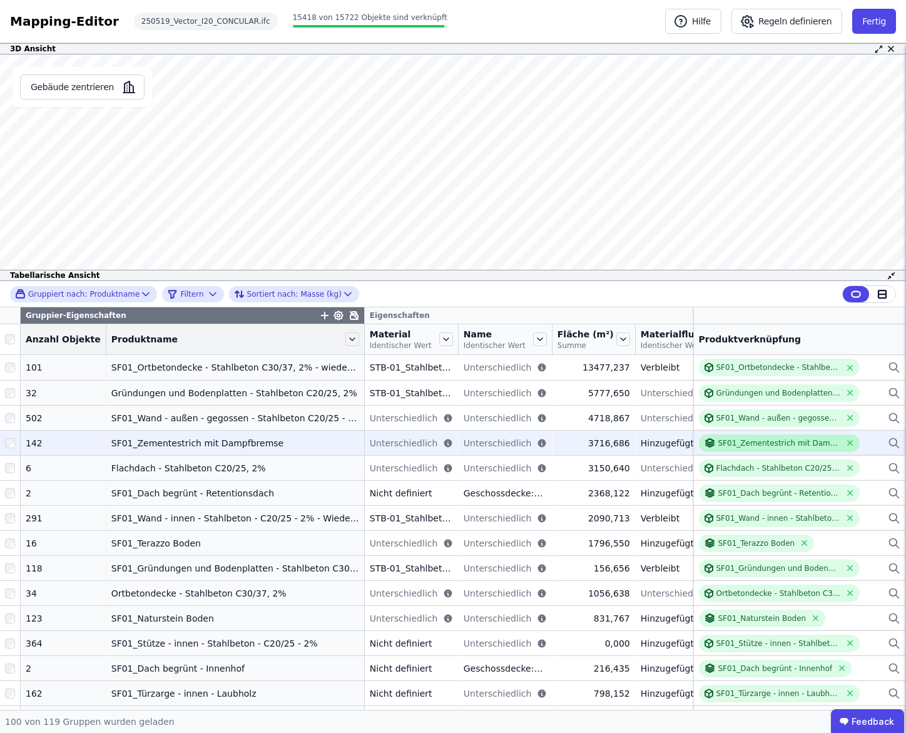
click at [720, 447] on div "SF01_Zementestrich mit Dampfbremse" at bounding box center [779, 443] width 123 height 10
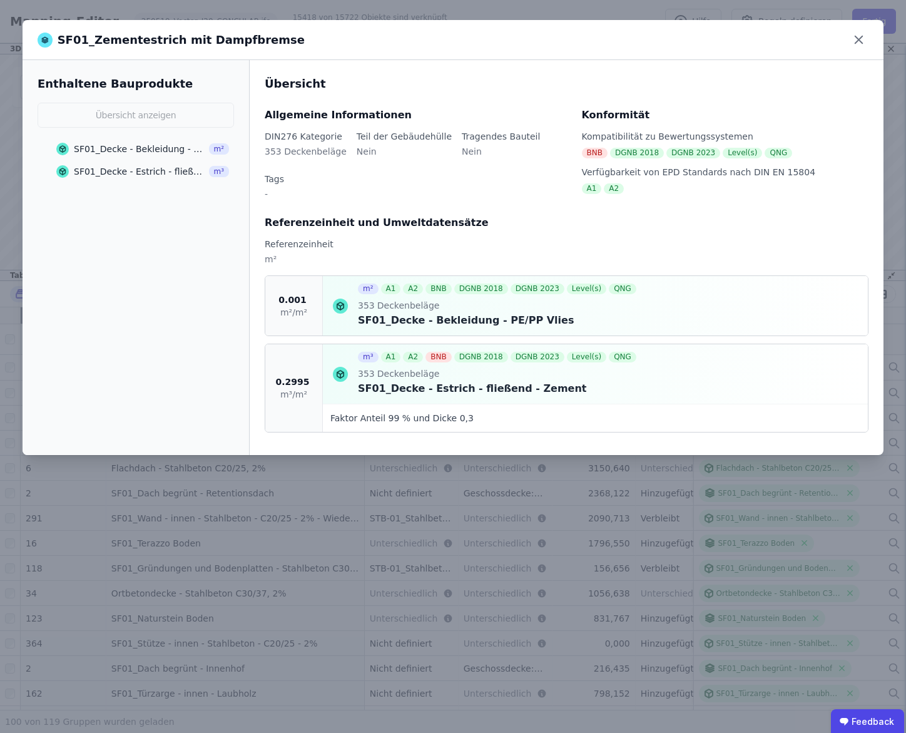
click at [162, 171] on div "SF01_Decke - Estrich - fließend - Zement" at bounding box center [139, 171] width 131 height 13
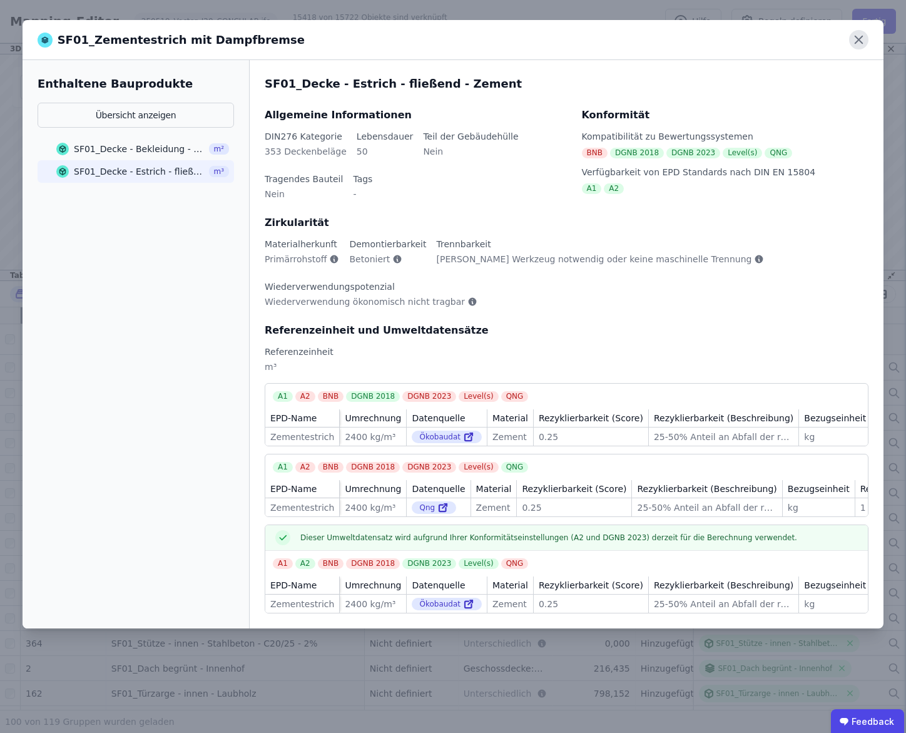
click at [859, 40] on icon at bounding box center [859, 40] width 8 height 8
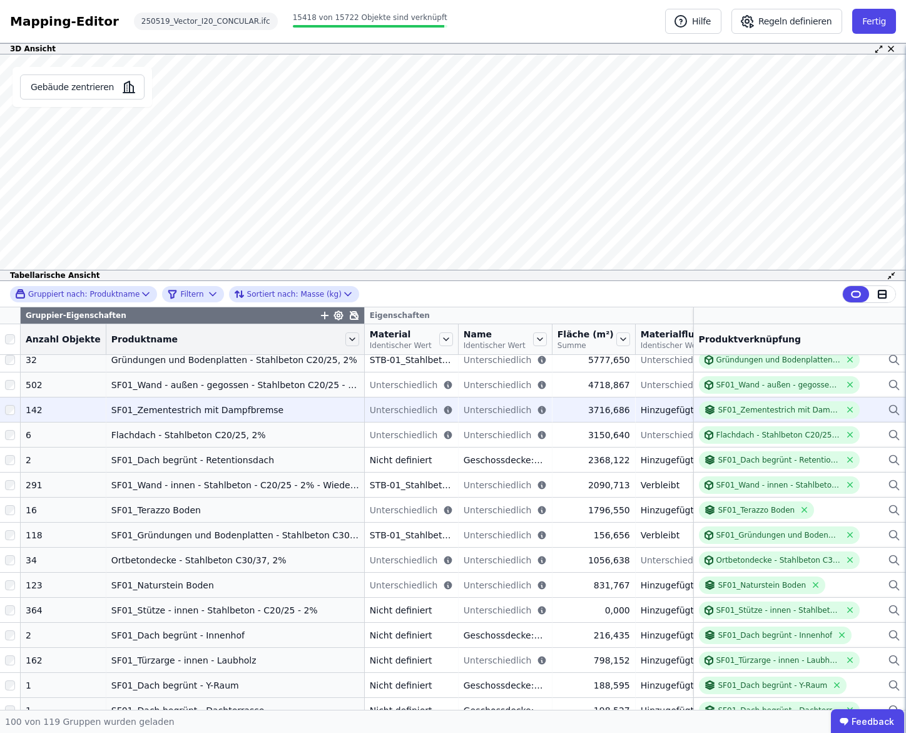
scroll to position [34, 0]
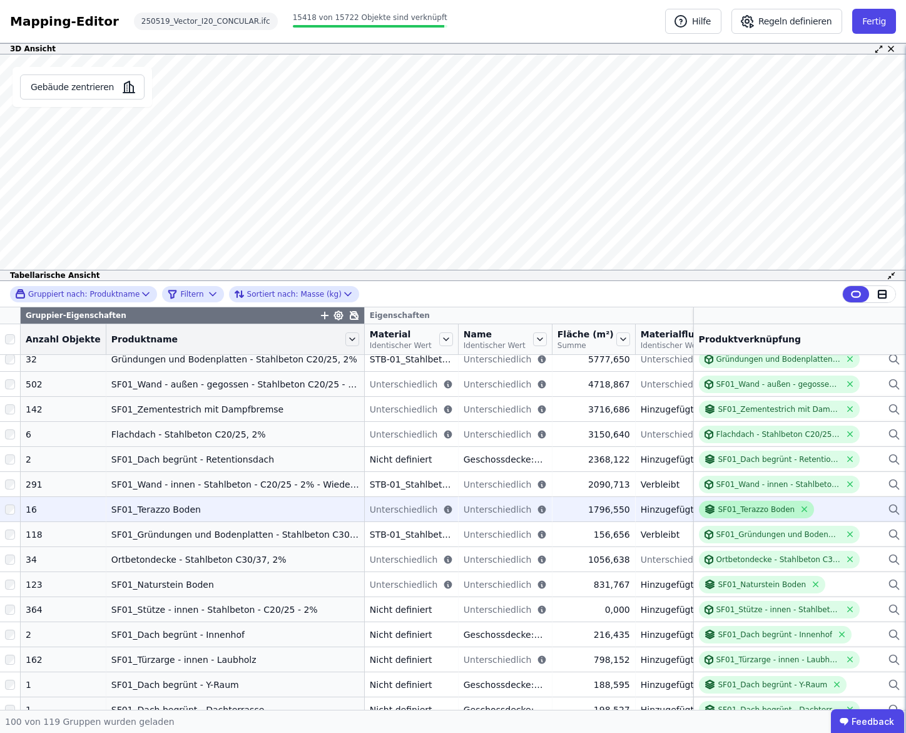
click at [738, 513] on div "SF01_Terazzo Boden" at bounding box center [756, 509] width 77 height 10
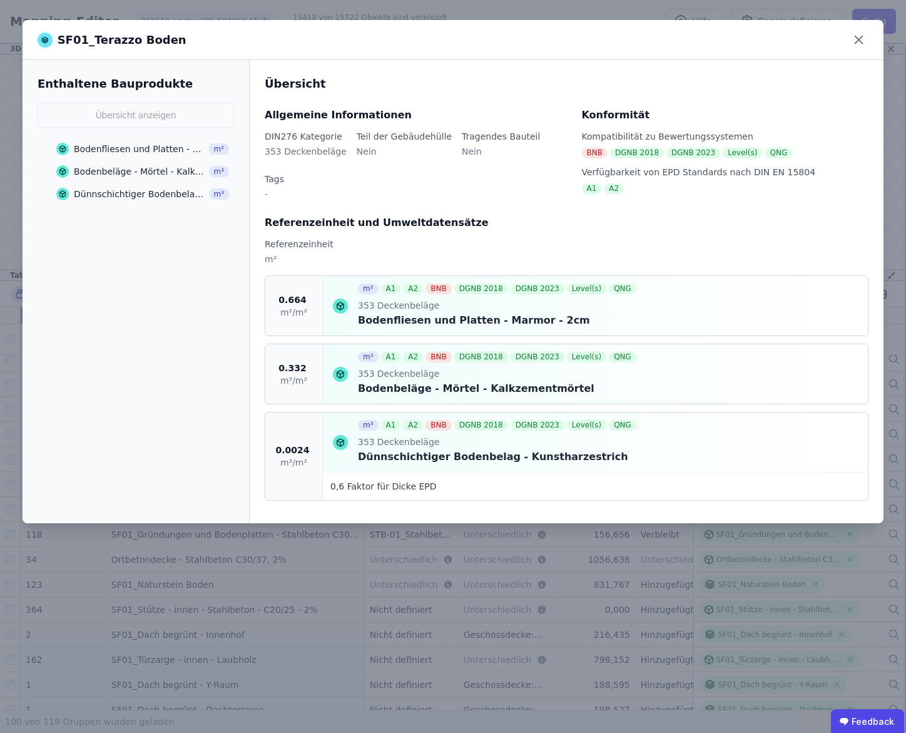
click at [160, 153] on div "Bodenfliesen und Platten - Marmor - 2cm" at bounding box center [139, 149] width 131 height 13
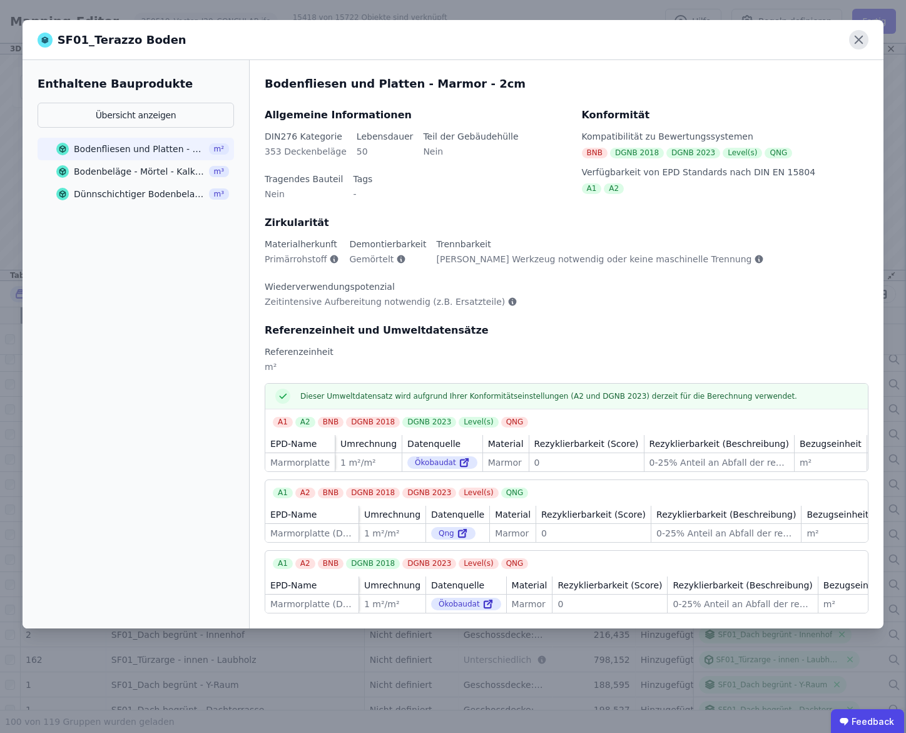
click at [857, 39] on icon at bounding box center [858, 39] width 19 height 19
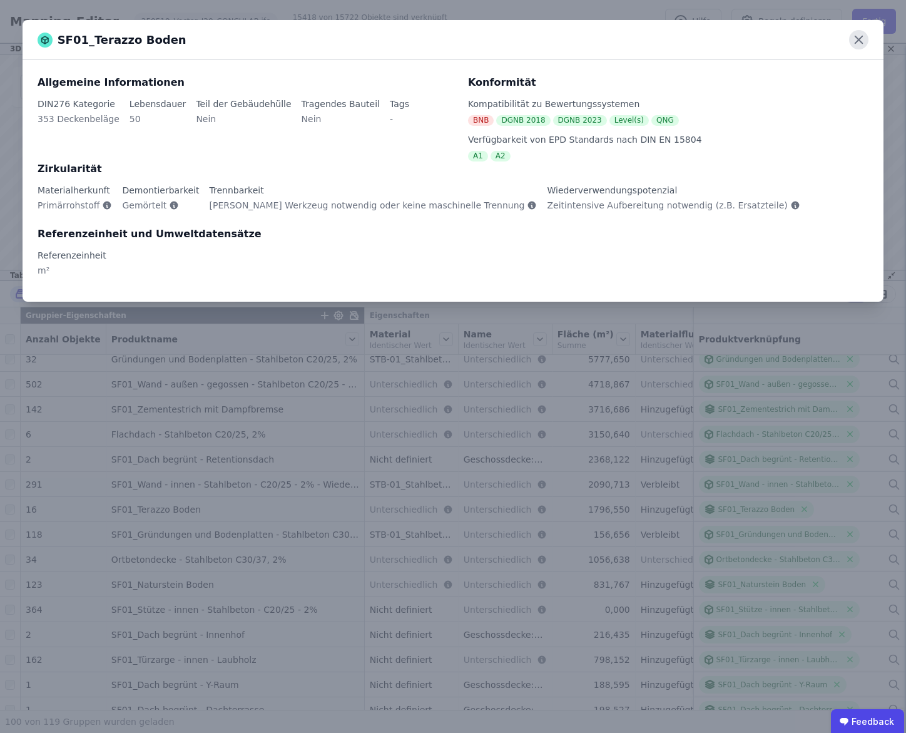
click at [857, 39] on icon at bounding box center [858, 39] width 19 height 19
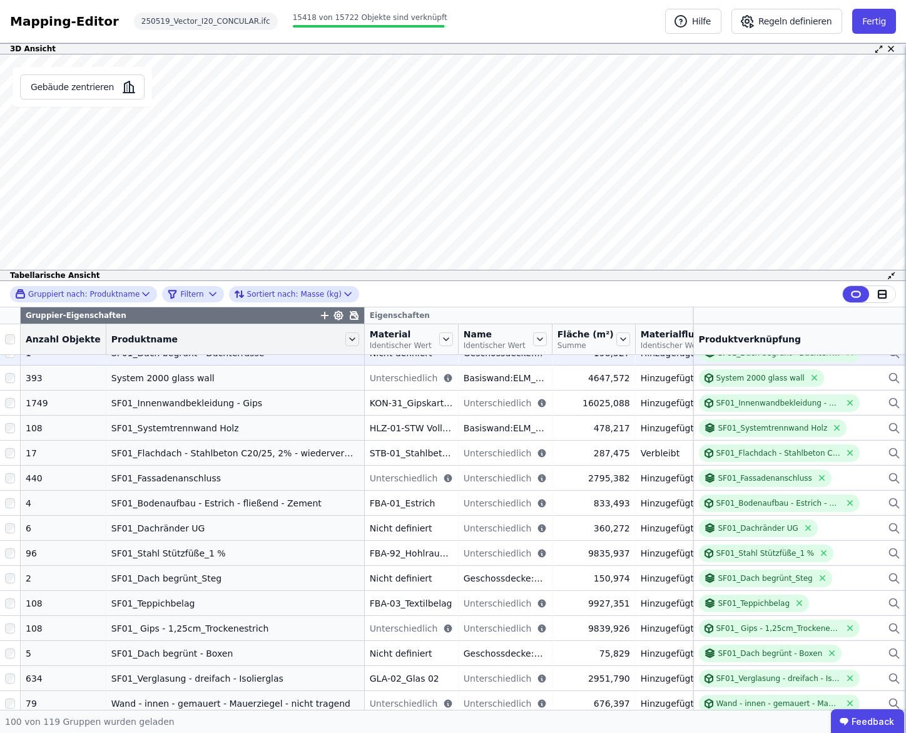
scroll to position [400, 0]
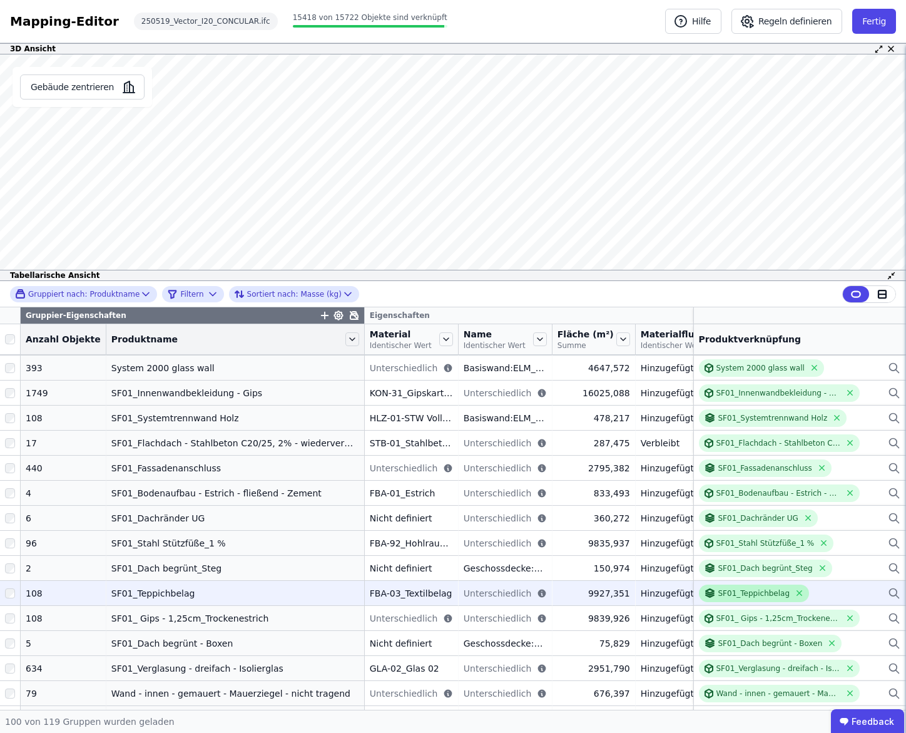
click at [743, 591] on div "SF01_Teppichbelag" at bounding box center [754, 593] width 72 height 10
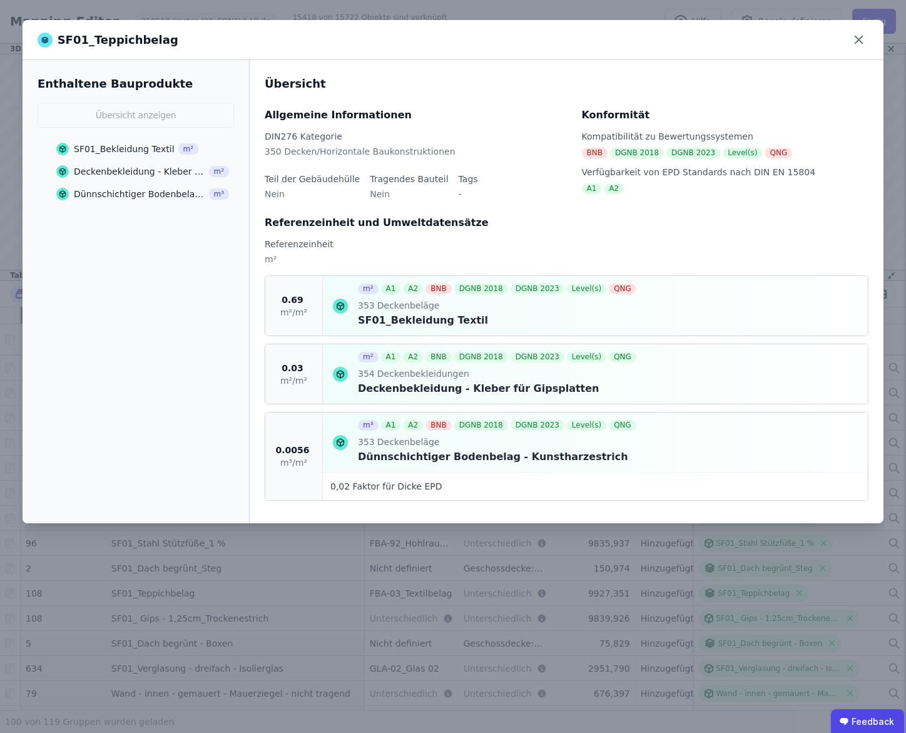
click at [445, 310] on div "353 Deckenbeläge" at bounding box center [498, 306] width 281 height 14
click at [474, 312] on div "353 Deckenbeläge" at bounding box center [498, 306] width 281 height 14
click at [93, 153] on div "SF01_Bekleidung Textil" at bounding box center [124, 149] width 101 height 13
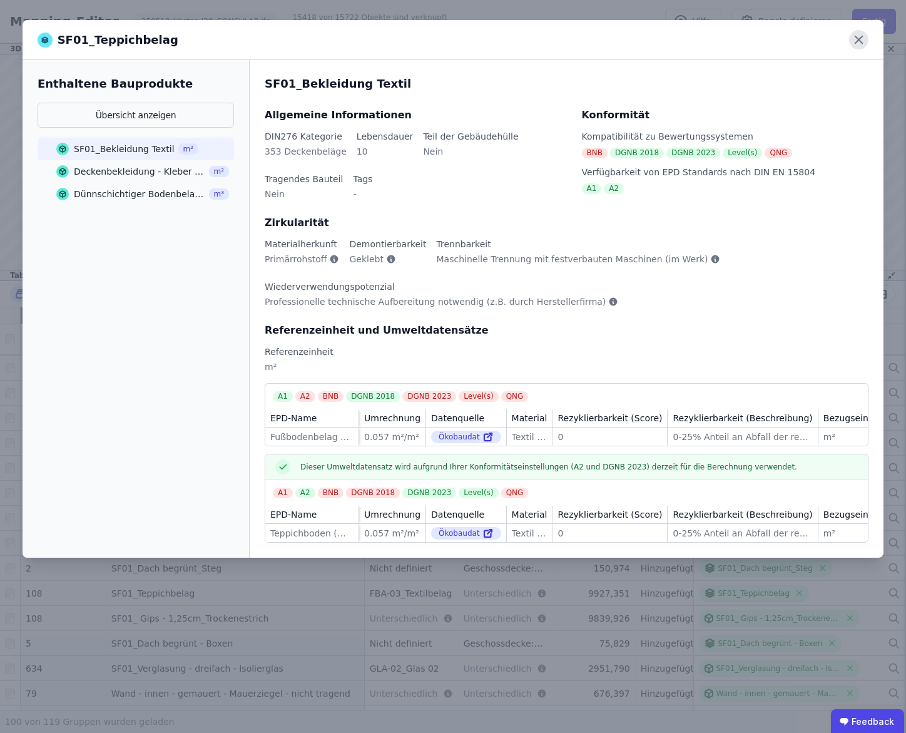
click at [859, 41] on icon at bounding box center [859, 40] width 8 height 8
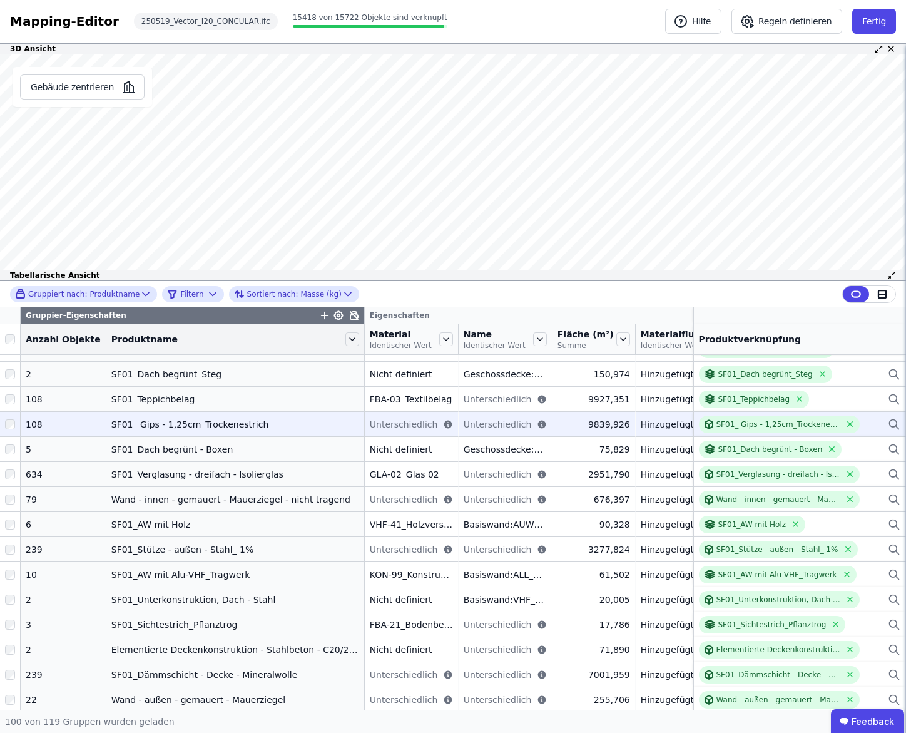
scroll to position [596, 0]
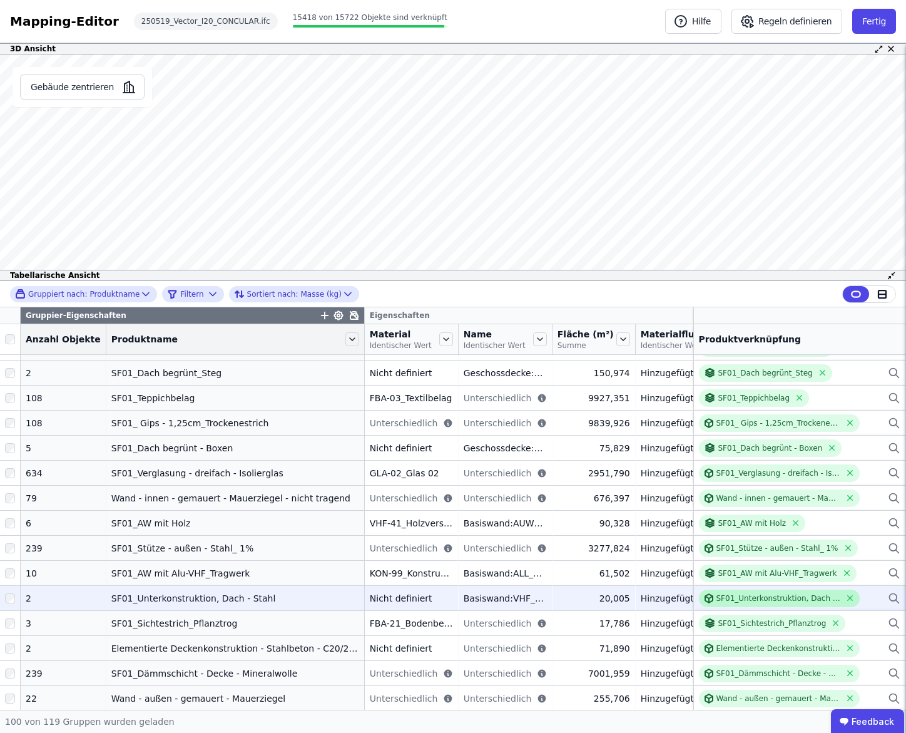
click at [745, 600] on div "SF01_Unterkonstruktion, Dach - Stahl" at bounding box center [778, 598] width 125 height 10
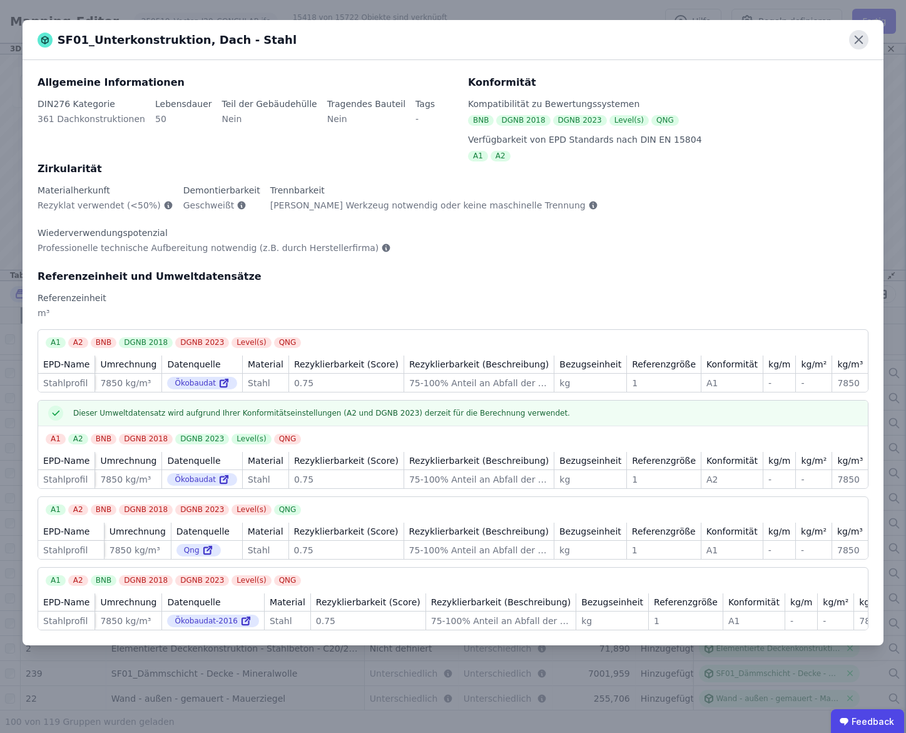
click at [857, 40] on icon at bounding box center [858, 39] width 19 height 19
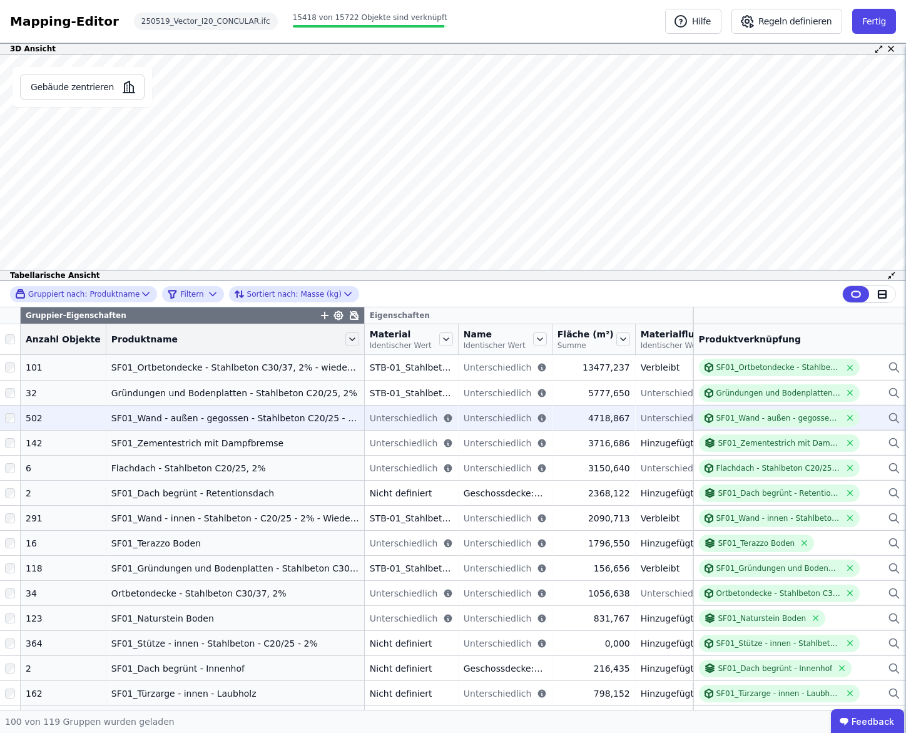
scroll to position [0, 0]
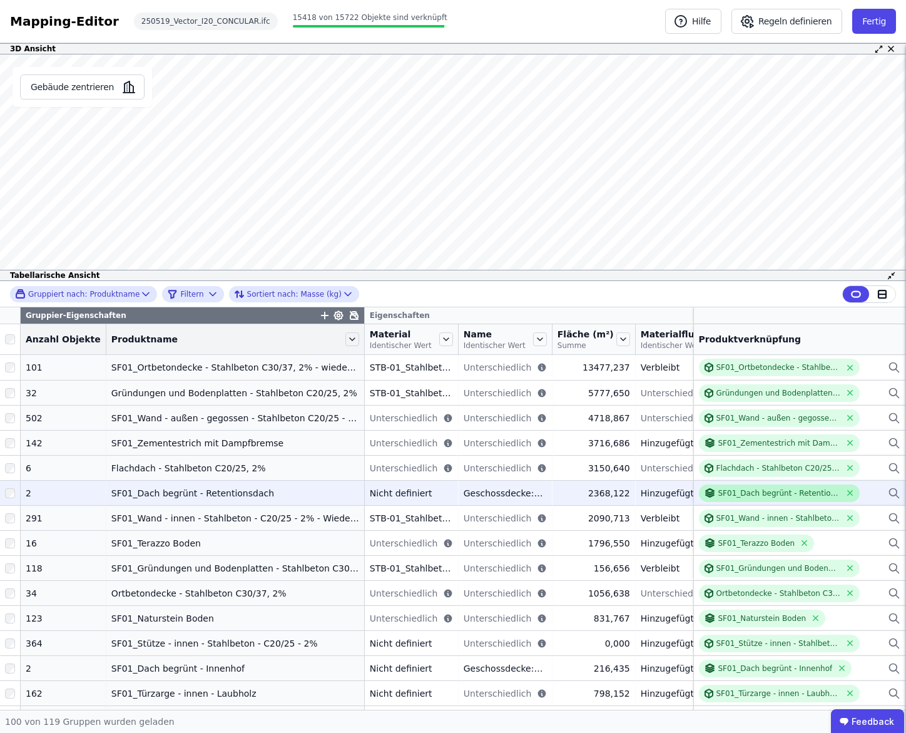
click at [752, 498] on div "SF01_Dach begrünt - Retentionsdach" at bounding box center [772, 493] width 137 height 12
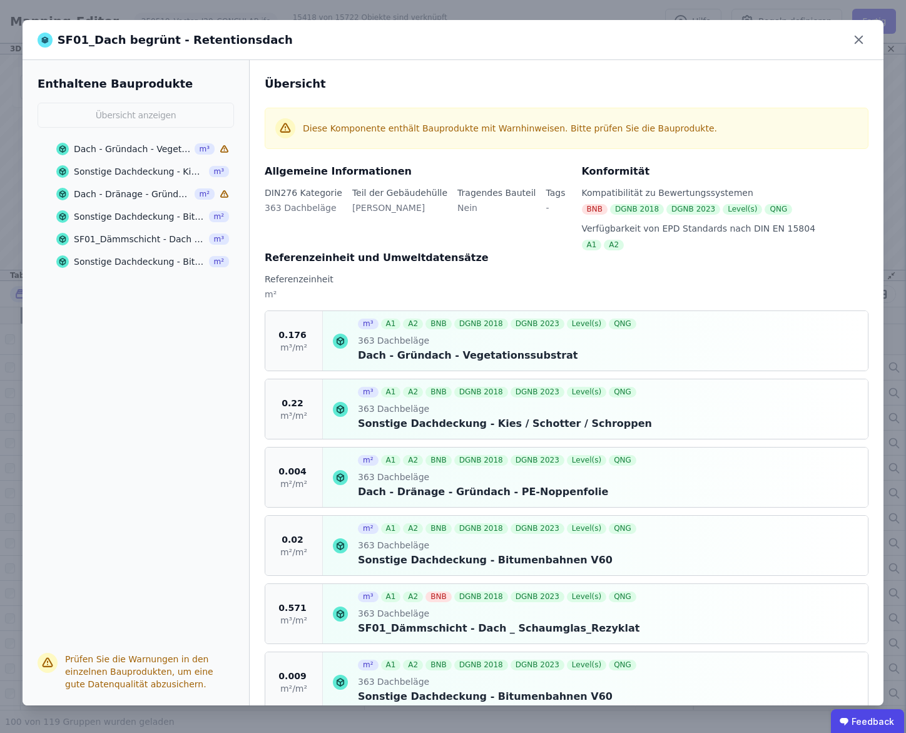
click at [141, 263] on div "Sonstige Dachdeckung - Bitumenbahnen V60" at bounding box center [139, 261] width 131 height 13
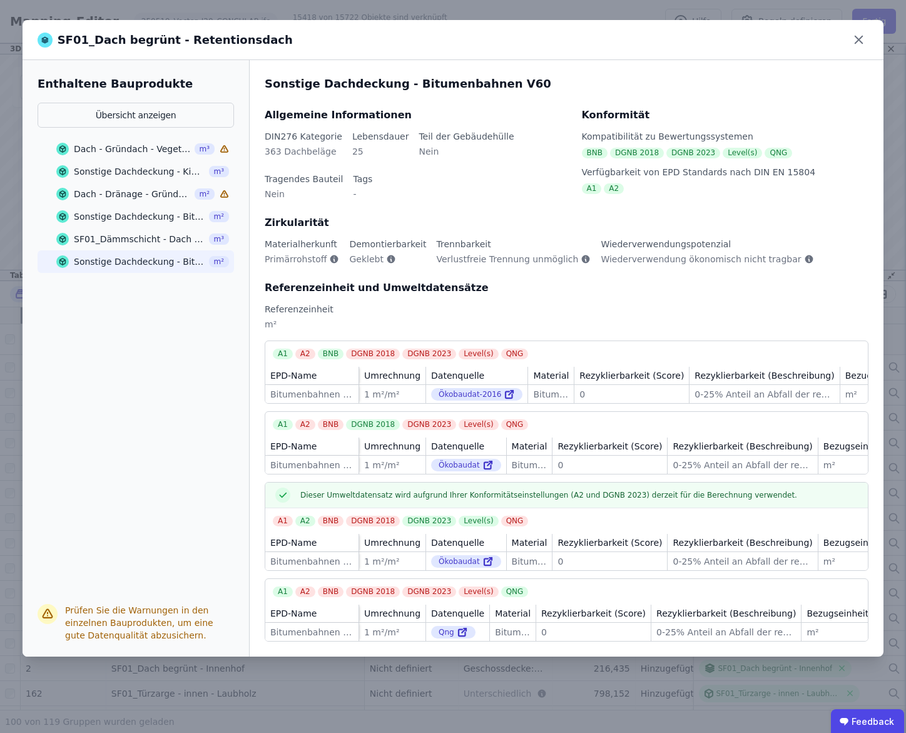
click at [132, 145] on div "Dach - Gründach - Vegetationssubstrat" at bounding box center [132, 149] width 117 height 13
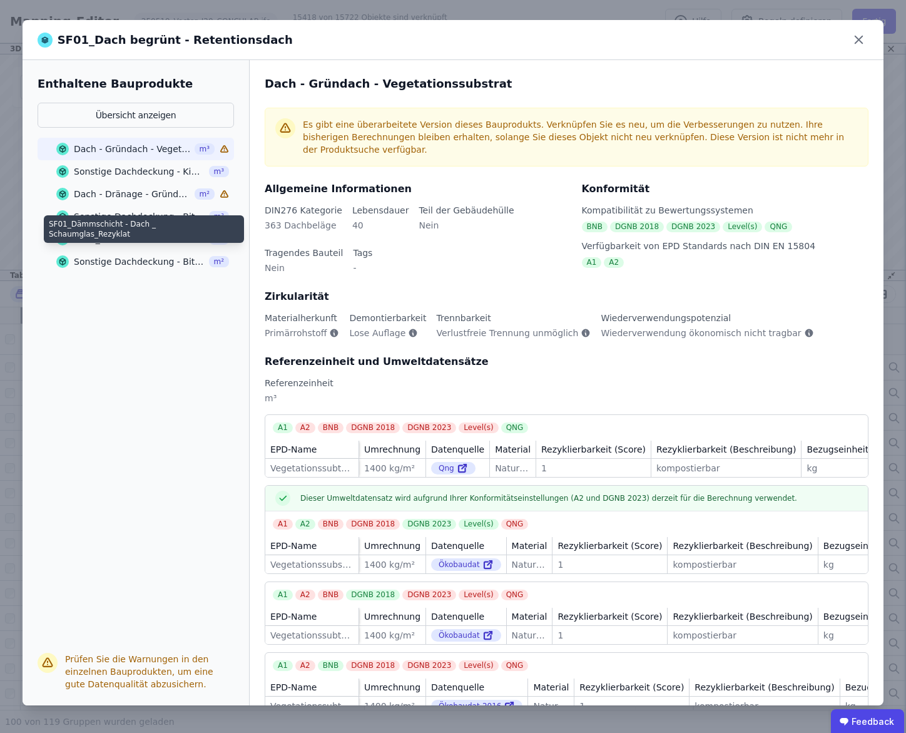
click at [151, 242] on div "SF01_Dämmschicht - Dach _ Schaumglas_Rezyklat" at bounding box center [139, 239] width 131 height 13
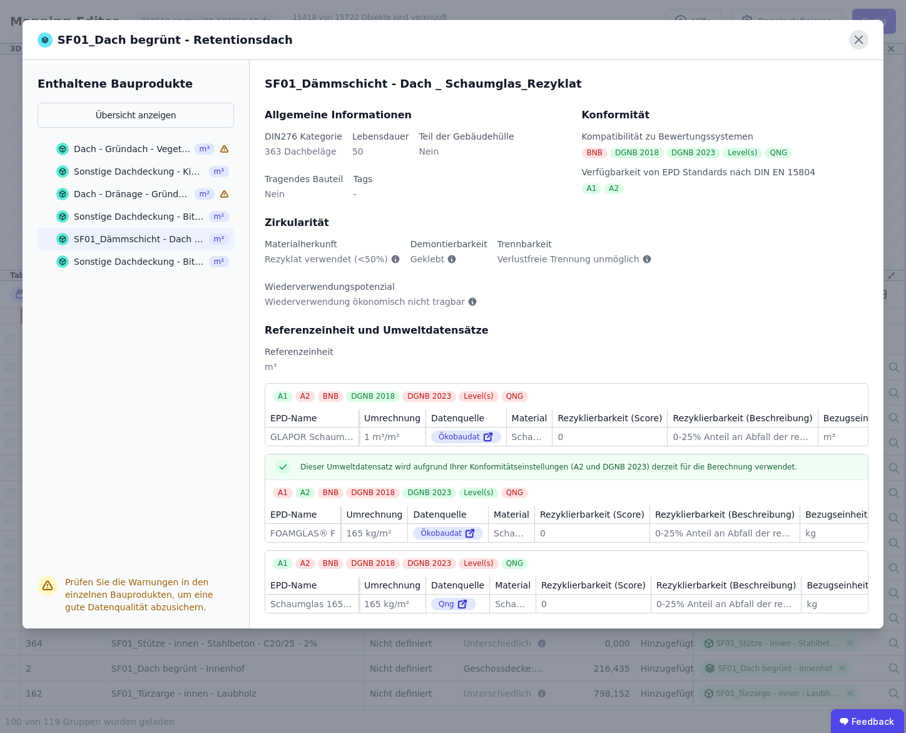
click at [852, 40] on icon at bounding box center [858, 39] width 19 height 19
